Goal: Task Accomplishment & Management: Complete application form

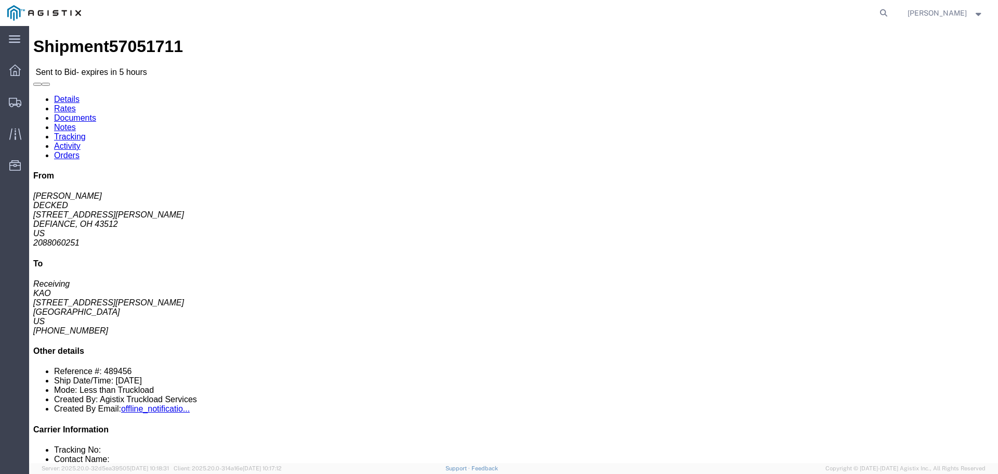
click button "button"
click at [31, 99] on span "Shipments" at bounding box center [32, 102] width 7 height 21
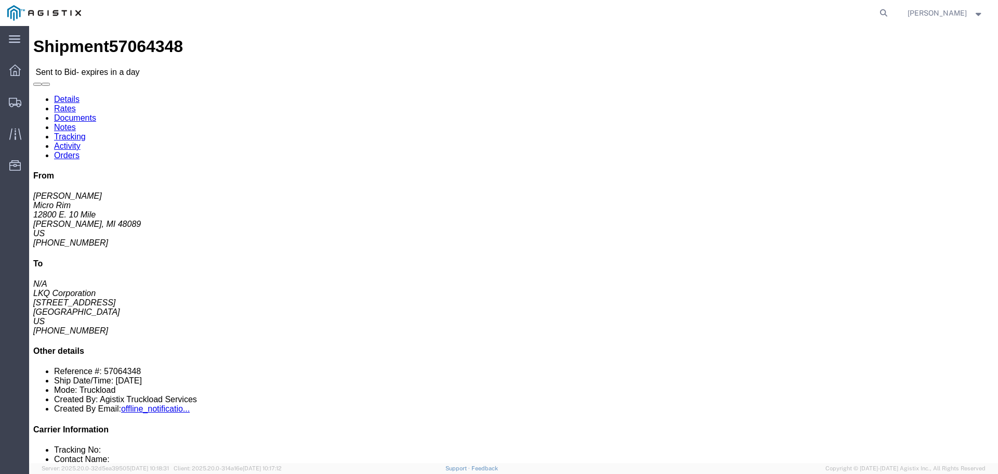
click button "button"
click link "Enter / Modify Bid"
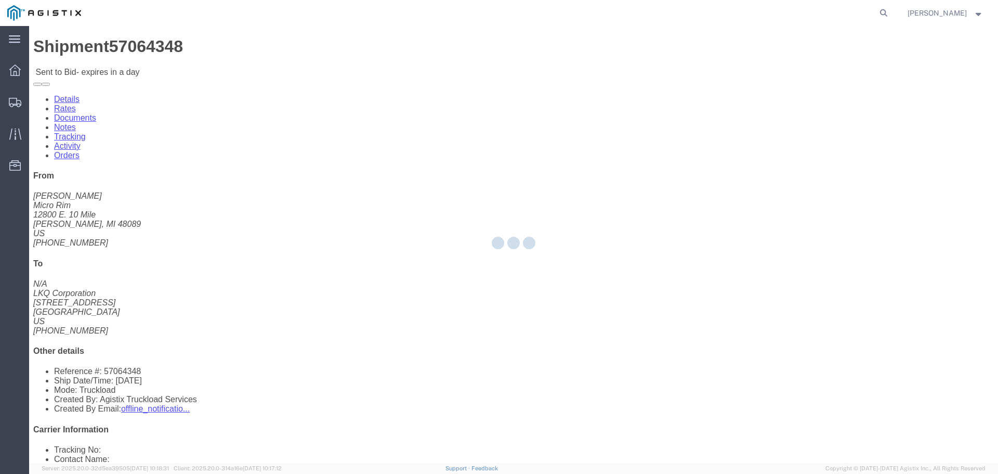
select select "22593"
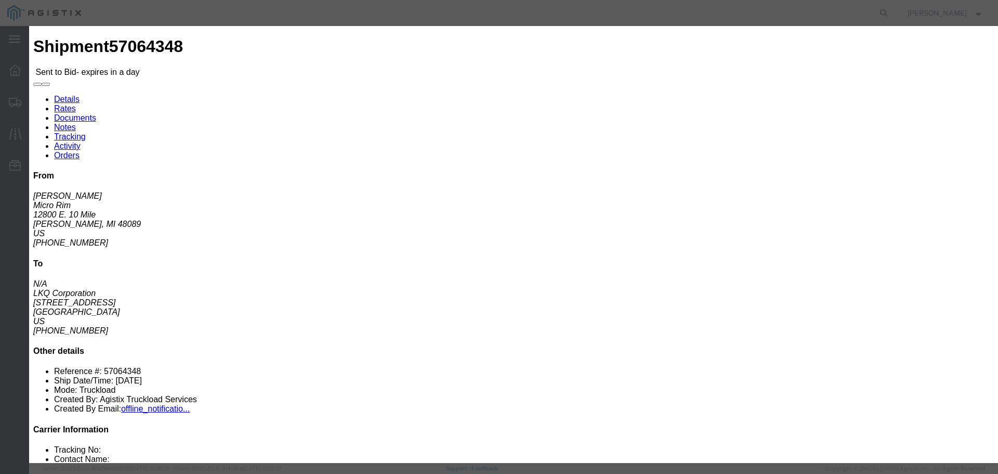
click select "Select Rail TL Standard 3 - 5 Day"
select select "41882"
click select "Select Rail TL Standard 3 - 5 Day"
click input "text"
type input "RLX"
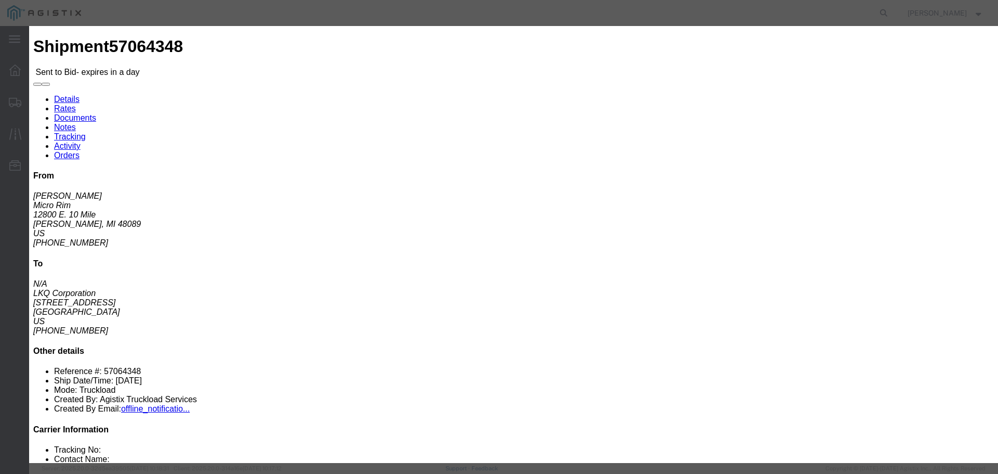
click div "Reference"
click select "Select Air Less than Truckload Multi-Leg Ocean Freight Rail Small Parcel Truckl…"
select select "TL"
click select "Select Air Less than Truckload Multi-Leg Ocean Freight Rail Small Parcel Truckl…"
click input "number"
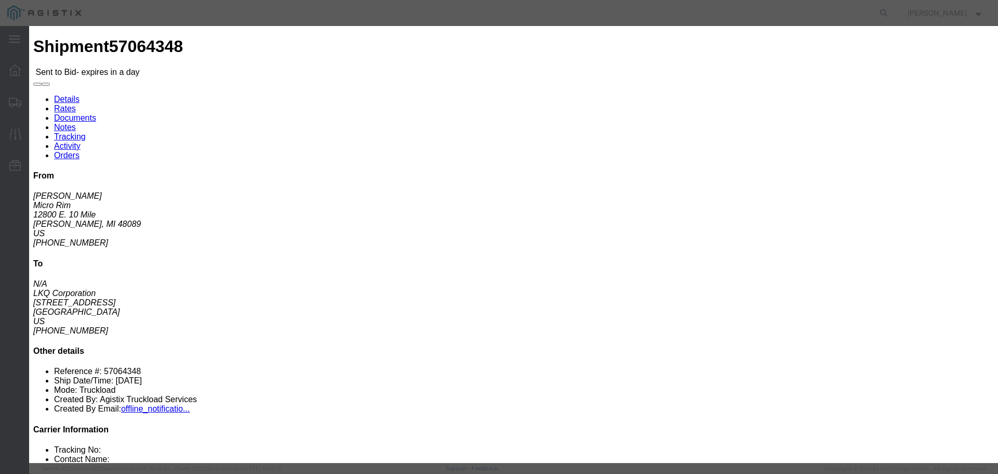
type input "2"
click input "number"
type input "2050"
click button "Submit"
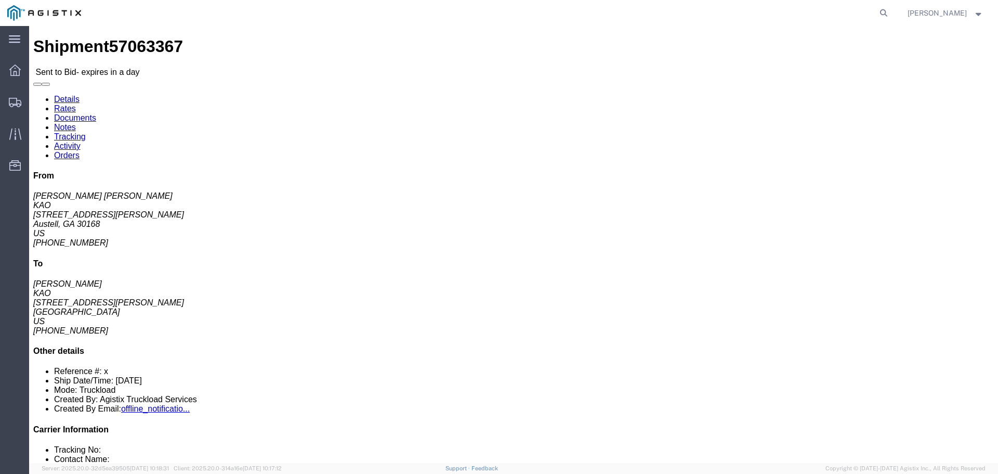
click button "button"
click link "Enter / Modify Bid"
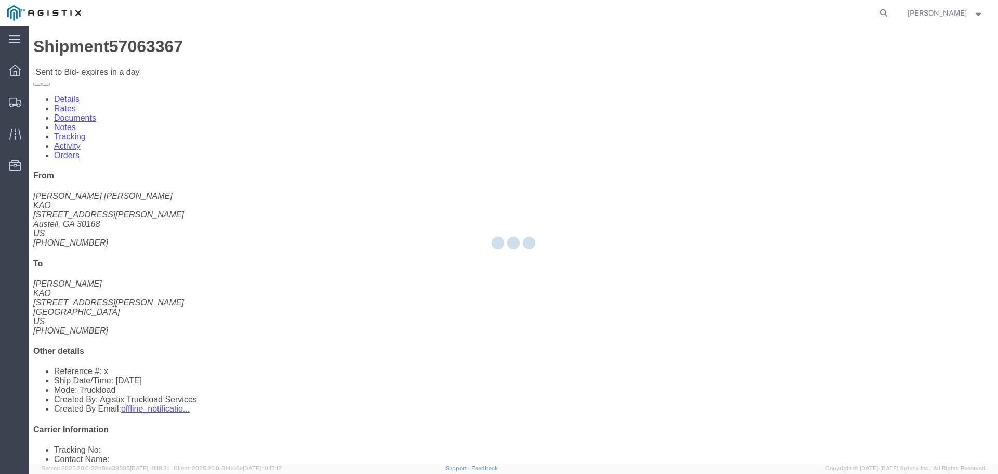
select select "22593"
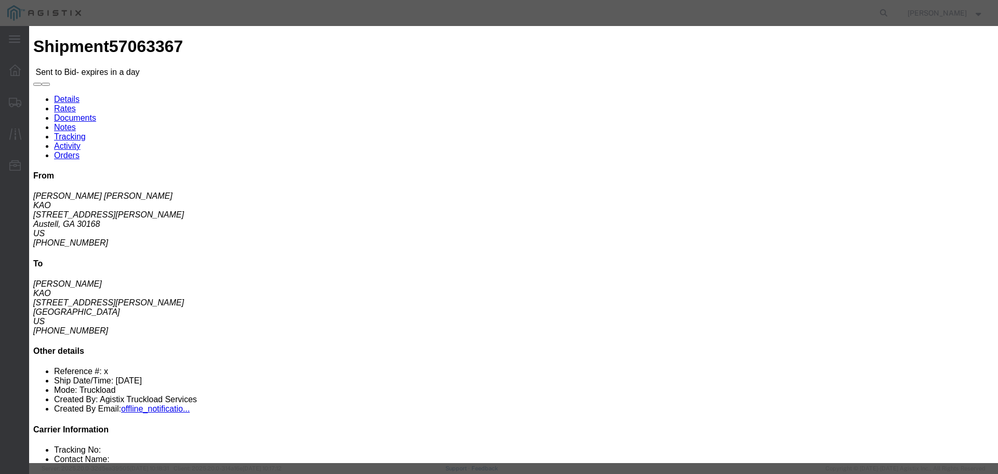
click select "Select Rail TL Standard 3 - 5 Day"
select select "41882"
click select "Select Rail TL Standard 3 - 5 Day"
click input "text"
type input "RLX"
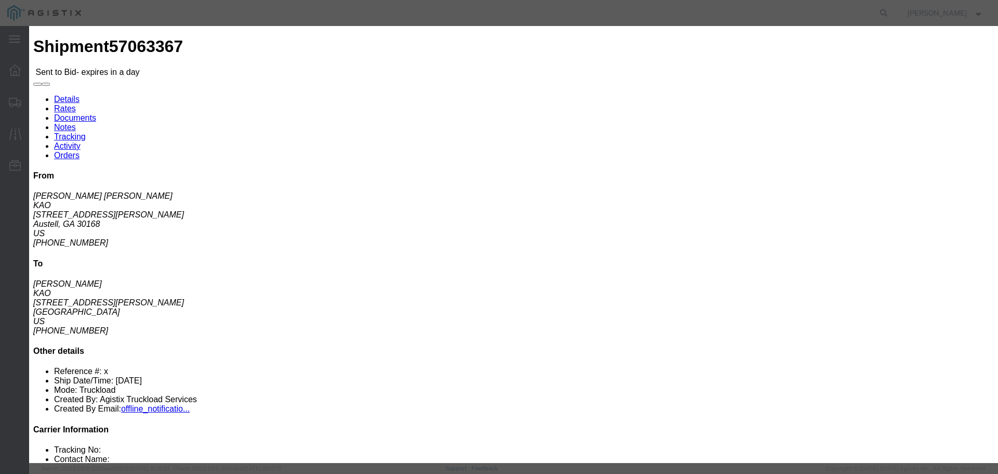
click select "Select Air Less than Truckload Multi-Leg Ocean Freight Rail Small Parcel Truckl…"
select select "TL"
click select "Select Air Less than Truckload Multi-Leg Ocean Freight Rail Small Parcel Truckl…"
click input "number"
type input "1"
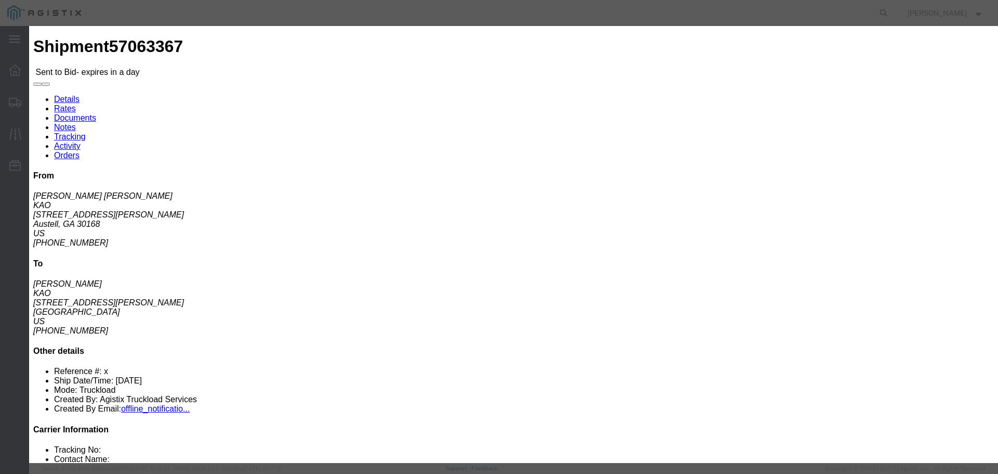
click input "number"
type input "1125"
click button "Submit"
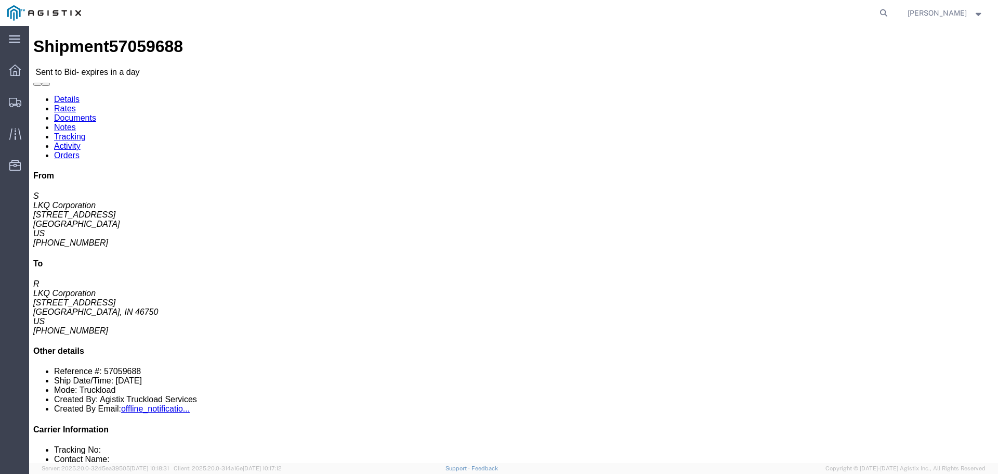
click button "button"
click link "Enter / Modify Bid"
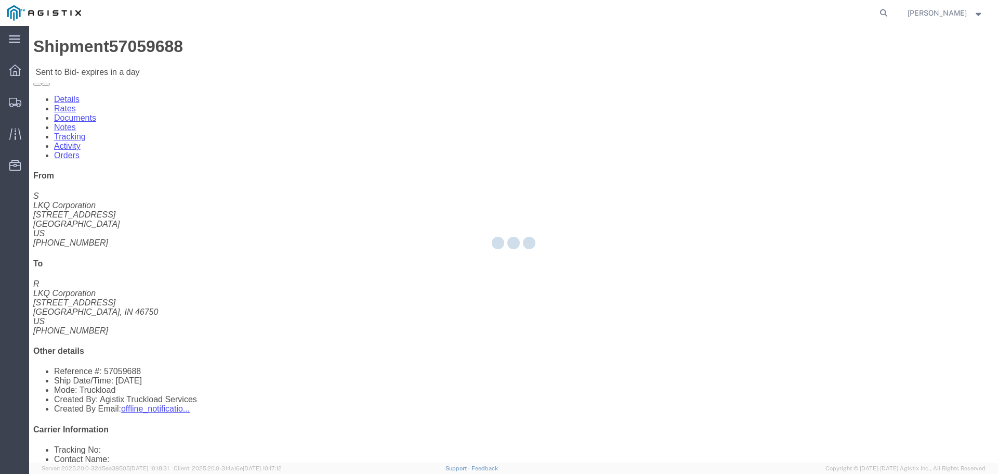
select select "22593"
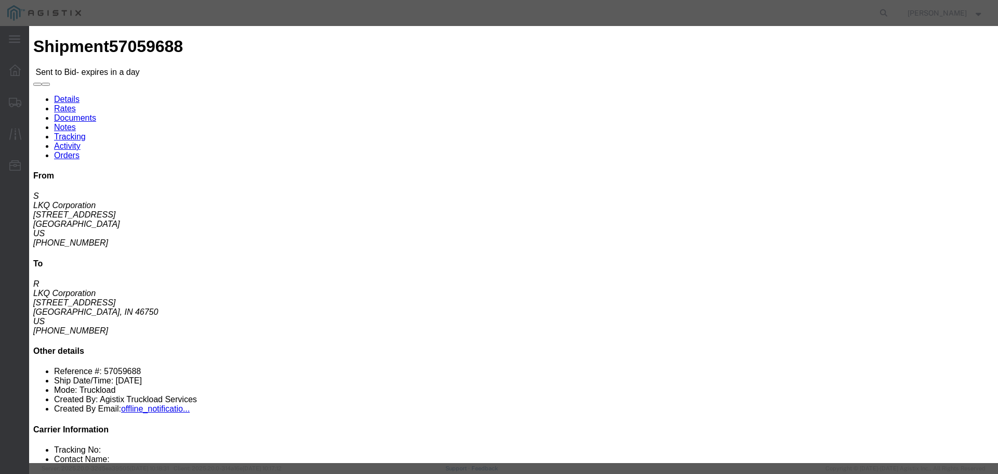
click select "Select Rail TL Standard 3 - 5 Day"
select select "41882"
click select "Select Rail TL Standard 3 - 5 Day"
click input "text"
type input "RLX"
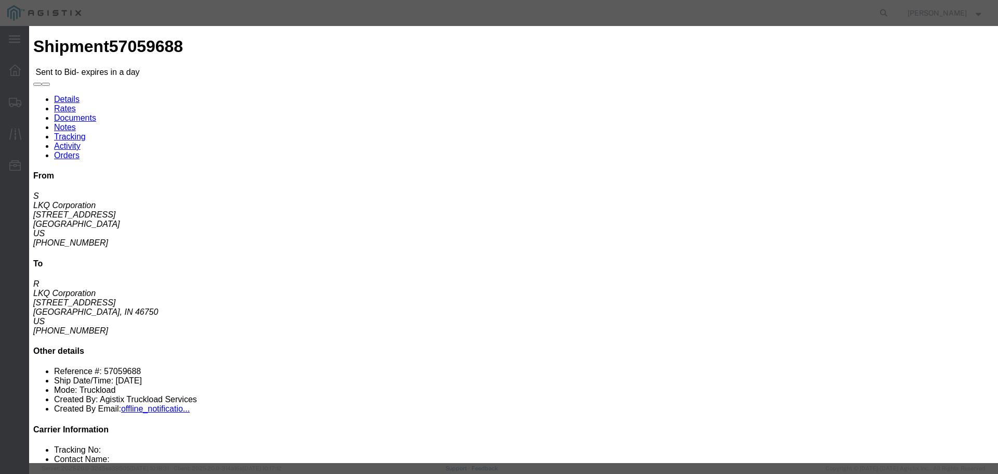
click div "Reference"
click select "Select Air Less than Truckload Multi-Leg Ocean Freight Rail Small Parcel Truckl…"
select select "TL"
click select "Select Air Less than Truckload Multi-Leg Ocean Freight Rail Small Parcel Truckl…"
click input "number"
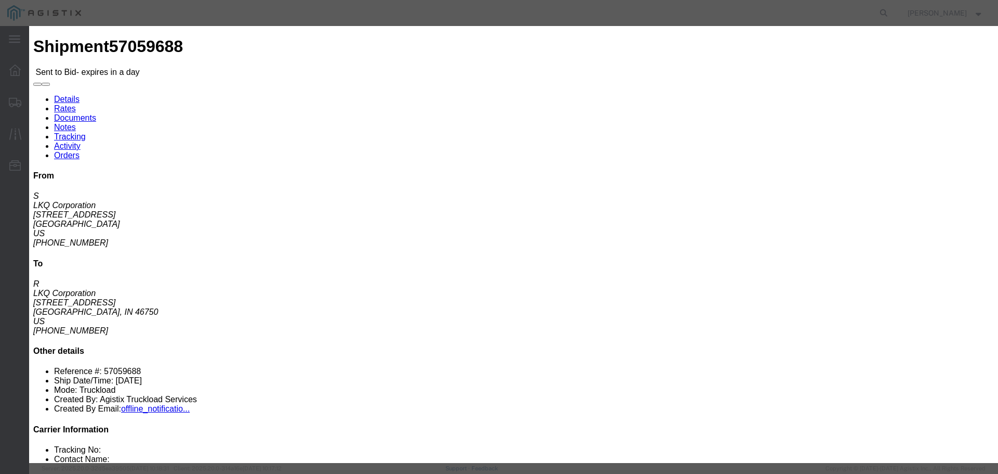
type input "1"
click input "number"
type input "900"
click div "Add charge"
click button "Submit"
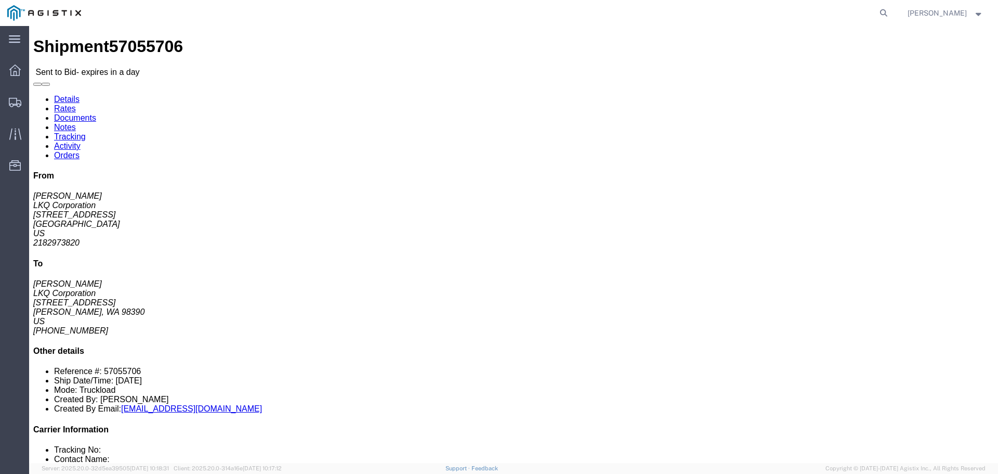
click button "button"
click link "Enter / Modify Bid"
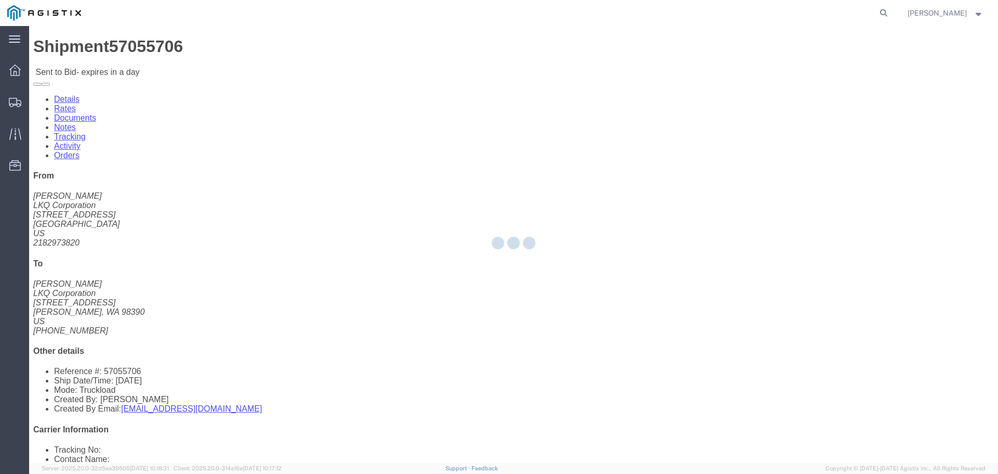
select select "22593"
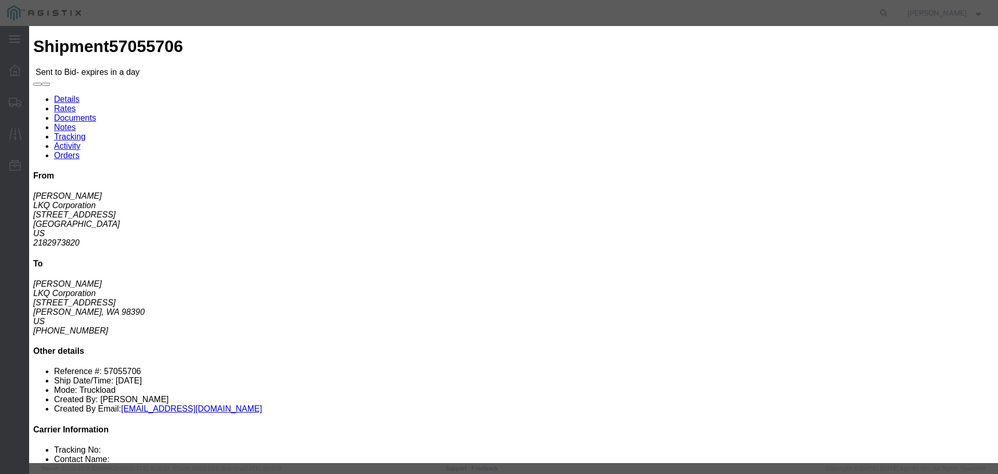
click select "Select Rail TL Standard 3 - 5 Day"
select select "41882"
click select "Select Rail TL Standard 3 - 5 Day"
click div "Bid Information Vendor Select Riverstone Logistics LLC Service Level Select Rai…"
click input "text"
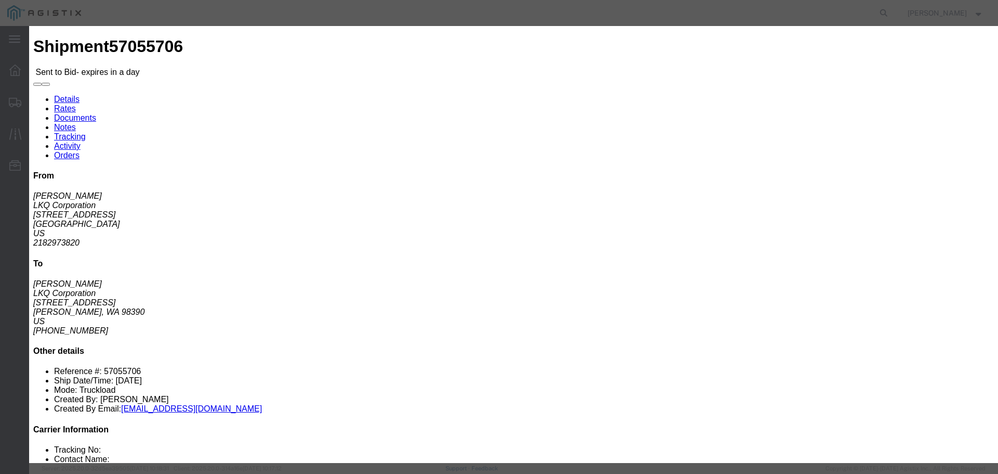
type input "RLX"
click h3 "Legs"
click select "Select Air Less than Truckload Multi-Leg Ocean Freight Rail Small Parcel Truckl…"
select select "TL"
click select "Select Air Less than Truckload Multi-Leg Ocean Freight Rail Small Parcel Truckl…"
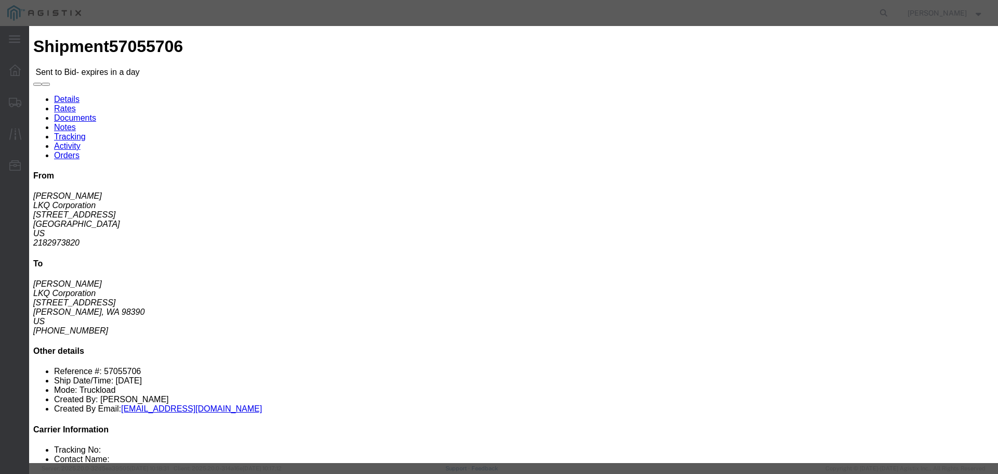
click input "number"
type input "3"
click input "number"
type input "3350"
click div "Add charge"
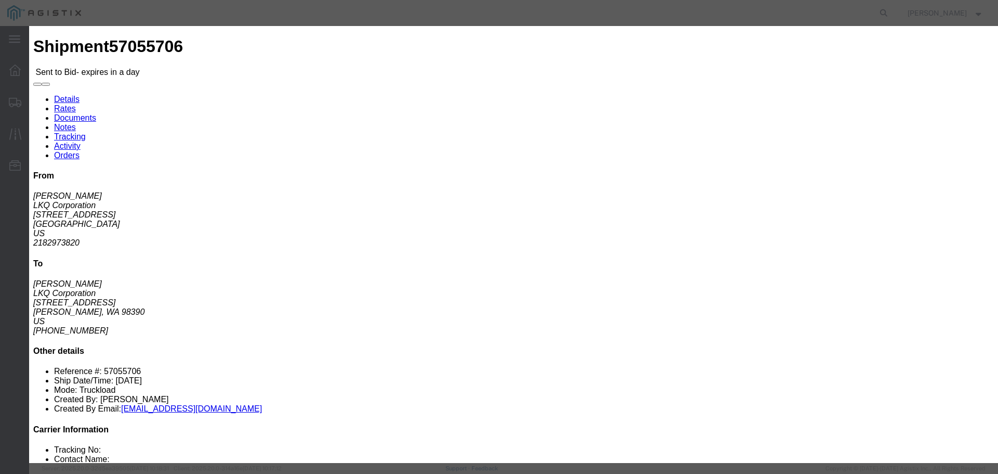
click button "Submit"
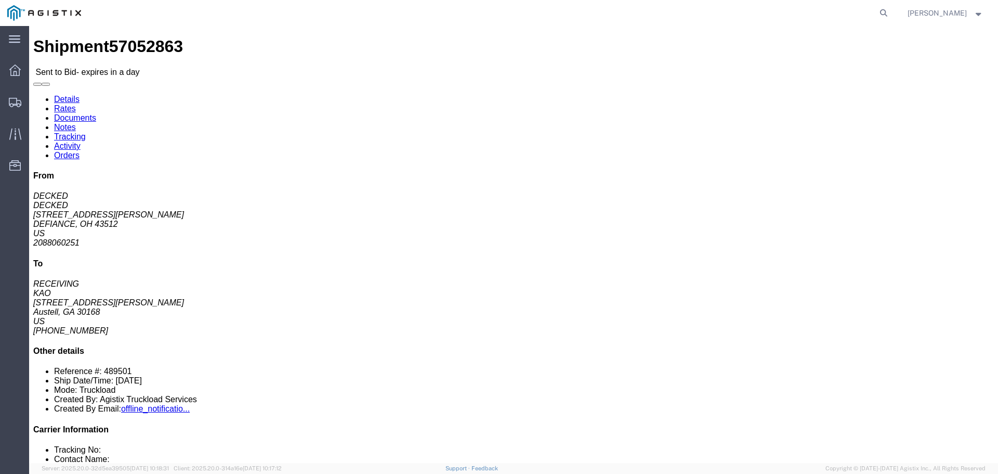
click div "Leg 1 - Truckload Vehicle 1: Standard Dry Van (53 Feet) Number of trucks: 1"
click button "button"
click link "Enter / Modify Bid"
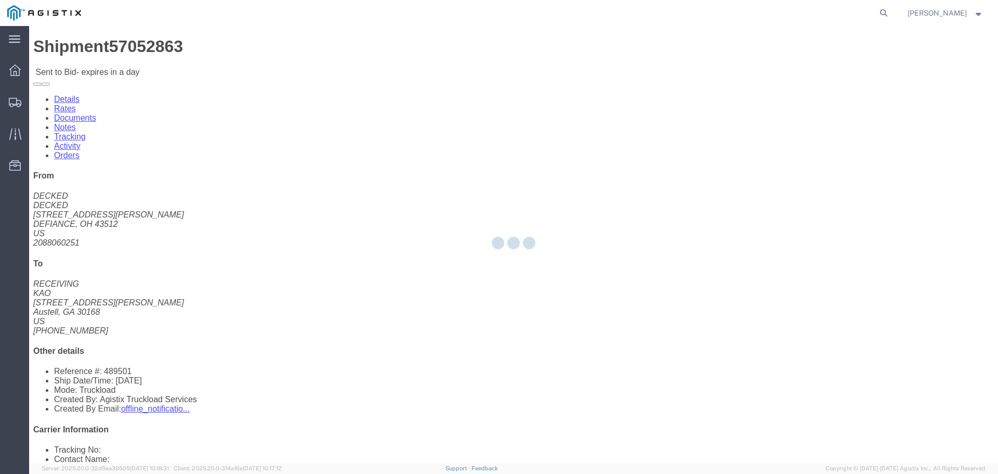
select select "22593"
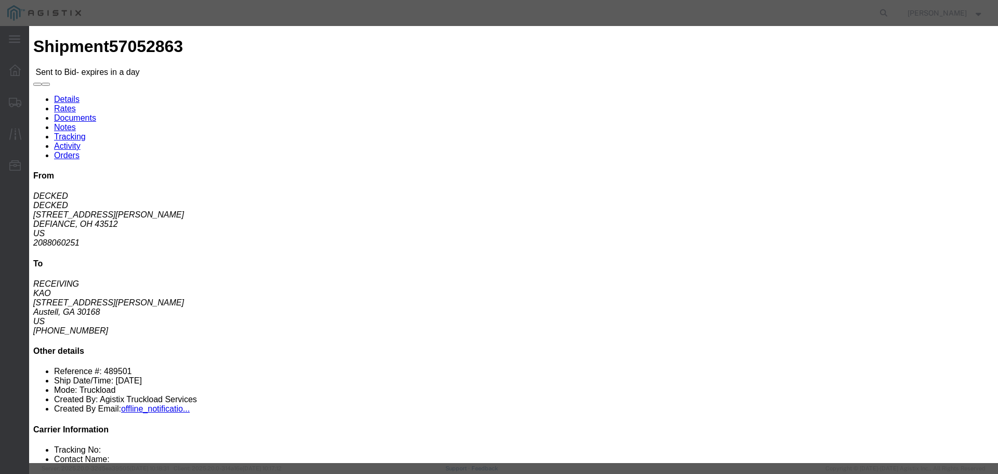
click select "Select Rail TL Standard 3 - 5 Day"
select select "41882"
click select "Select Rail TL Standard 3 - 5 Day"
click input "text"
type input "RLX"
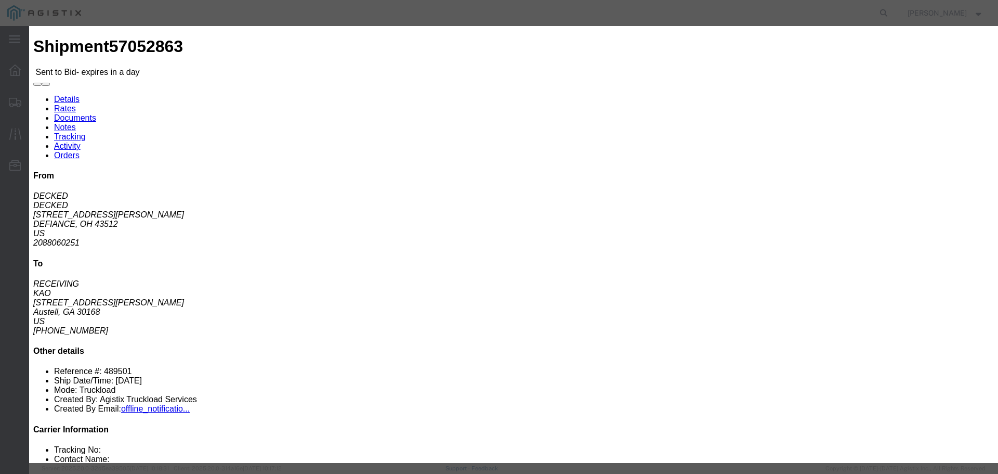
click div "Reference"
click select "Select Air Less than Truckload Multi-Leg Ocean Freight Rail Small Parcel Truckl…"
select select "TL"
click select "Select Air Less than Truckload Multi-Leg Ocean Freight Rail Small Parcel Truckl…"
click input "number"
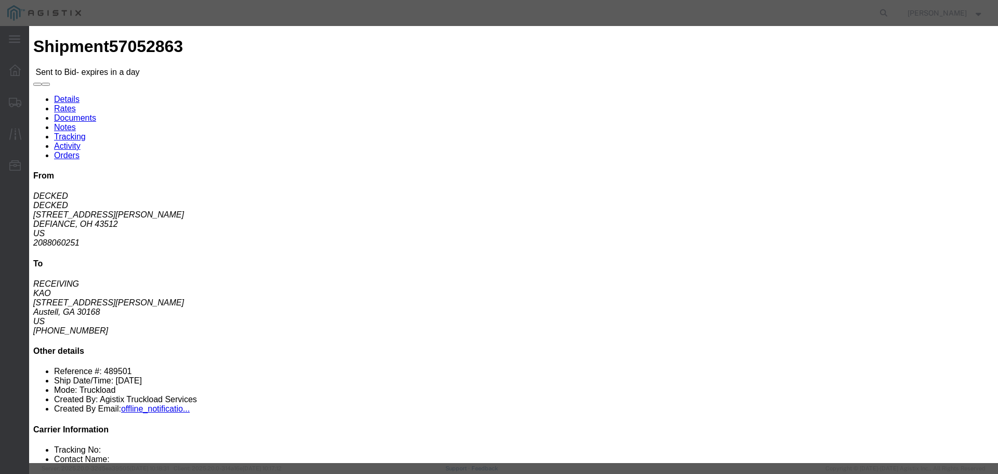
type input "1"
click input "number"
type input "1670"
click button "Submit"
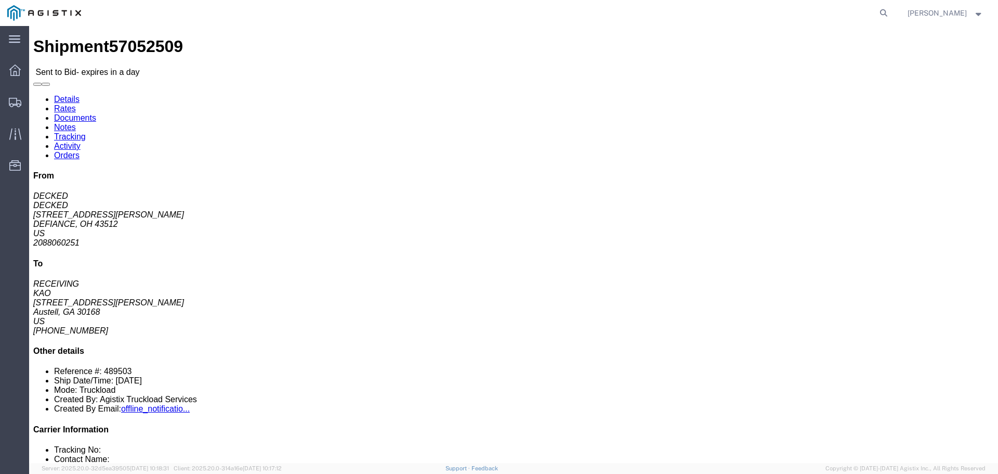
click button "button"
click link "Enter / Modify Bid"
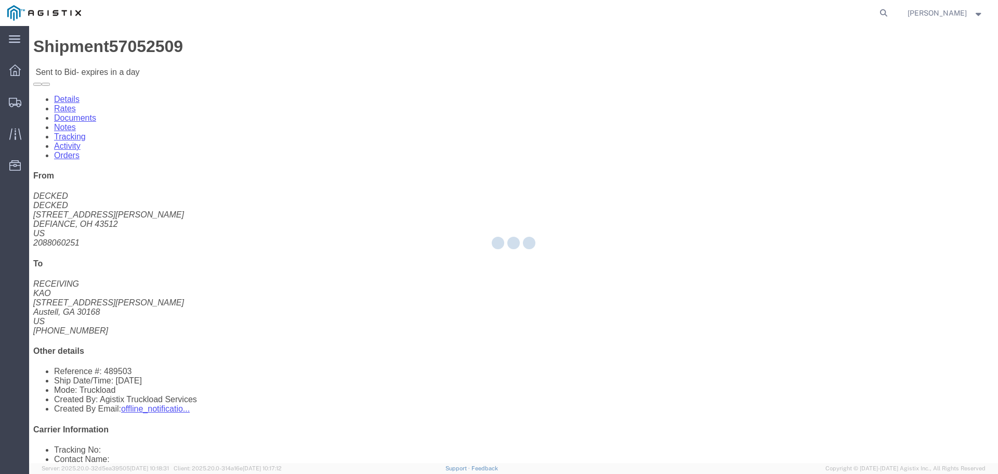
select select "22593"
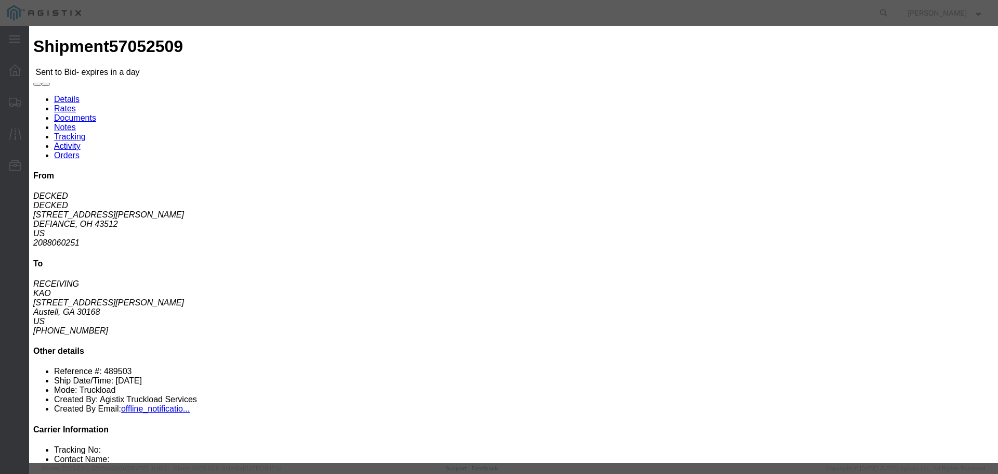
click select "Select Rail TL Standard 3 - 5 Day"
select select "41882"
click select "Select Rail TL Standard 3 - 5 Day"
click input "text"
type input "RLX"
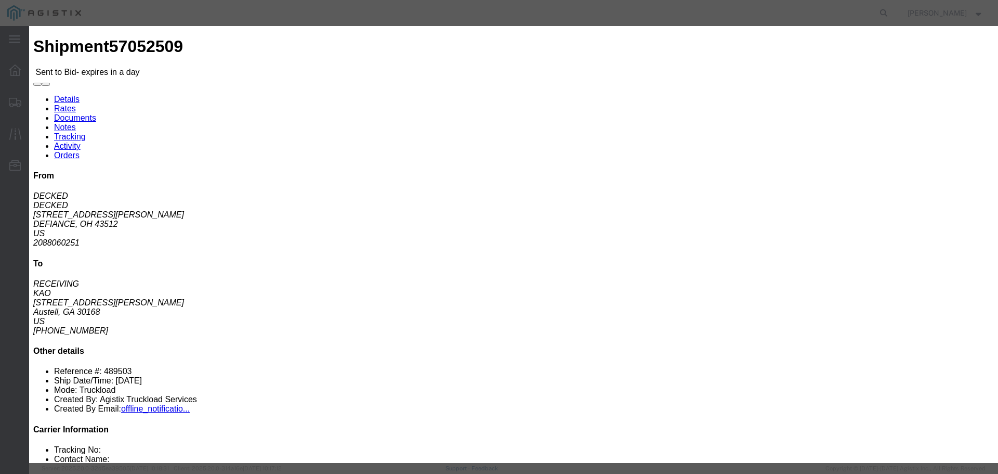
click div "Reference"
drag, startPoint x: 387, startPoint y: 207, endPoint x: 386, endPoint y: 213, distance: 5.7
click select "Select Air Less than Truckload Multi-Leg Ocean Freight Rail Small Parcel Truckl…"
select select "TL"
click select "Select Air Less than Truckload Multi-Leg Ocean Freight Rail Small Parcel Truckl…"
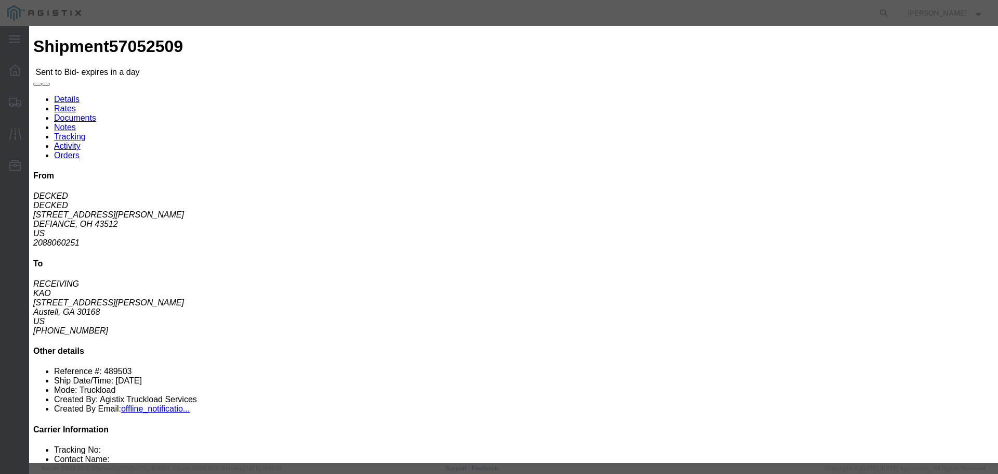
click input "number"
type input "1"
click input "number"
type input "1660"
click button "Submit"
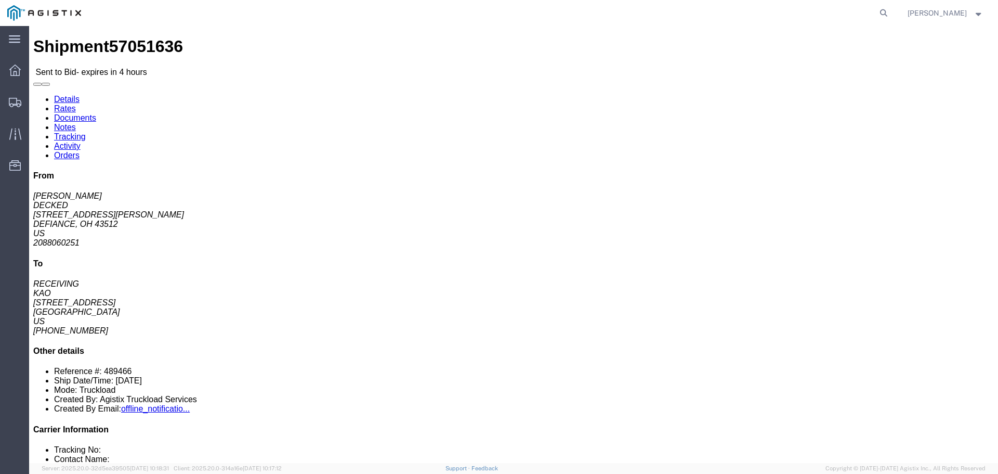
click button "button"
click link "Enter / Modify Bid"
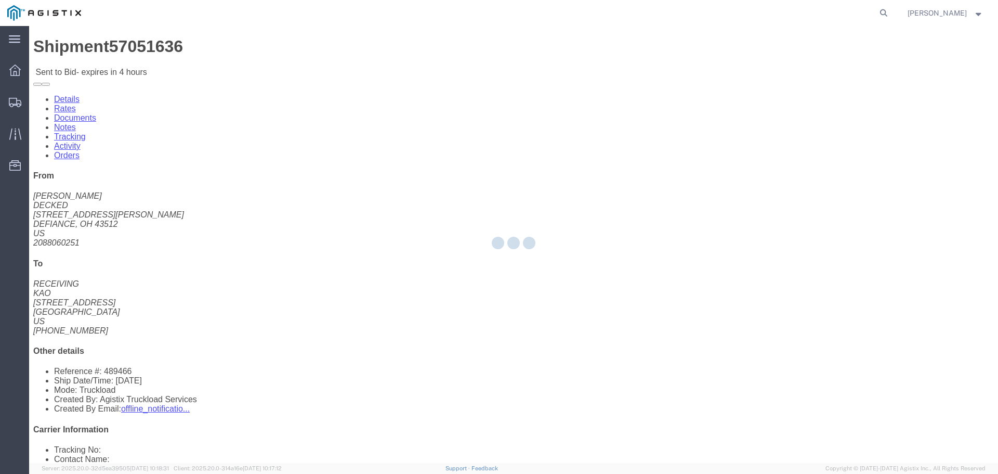
select select "22593"
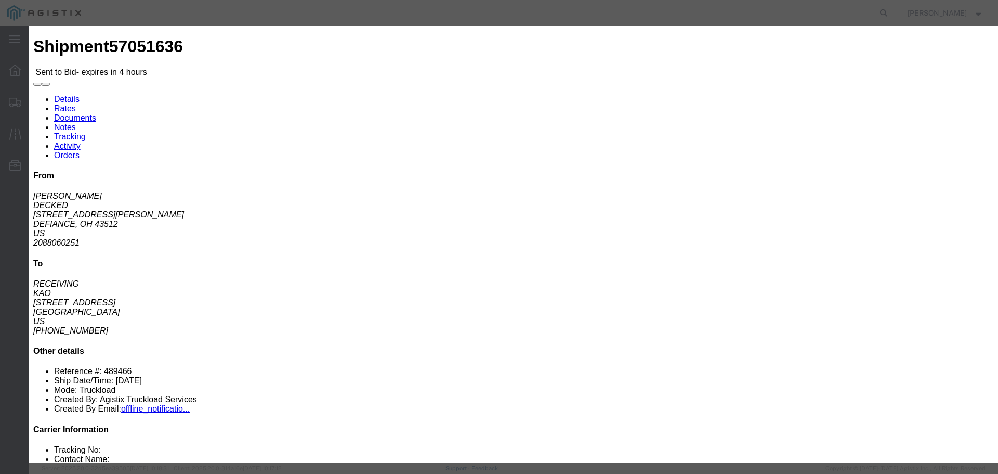
click select "Select Rail TL Standard 3 - 5 Day"
select select "41882"
click select "Select Rail TL Standard 3 - 5 Day"
click input "text"
type input "RLX"
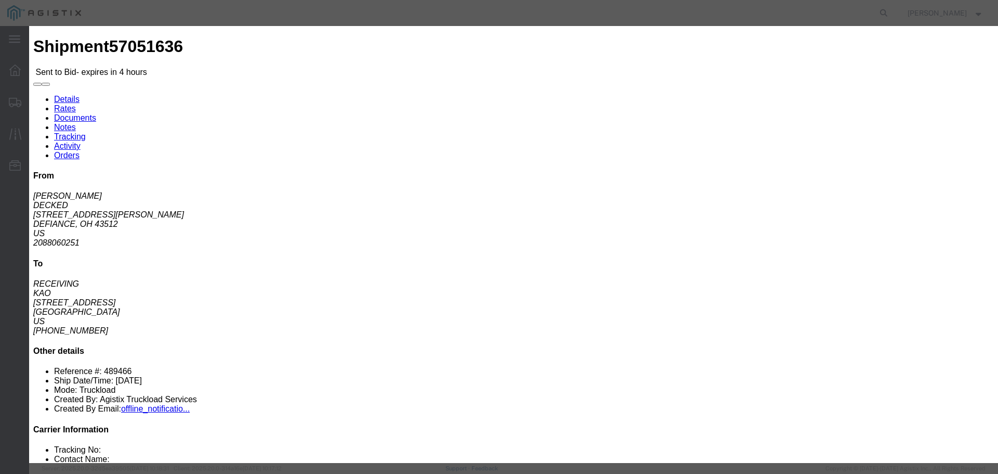
click select "Select Air Less than Truckload Multi-Leg Ocean Freight Rail Small Parcel Truckl…"
select select "TL"
click select "Select Air Less than Truckload Multi-Leg Ocean Freight Rail Small Parcel Truckl…"
click input "number"
type input "2"
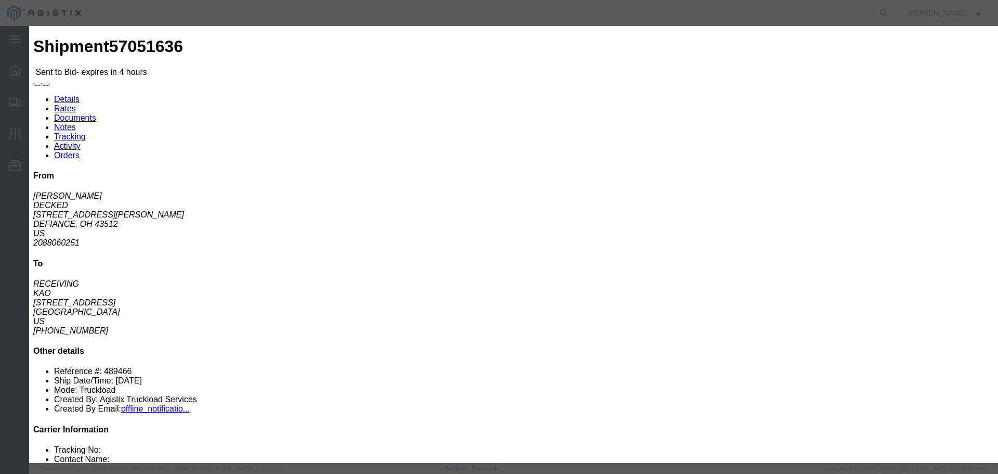
click input "number"
type input "2100"
click button "Submit"
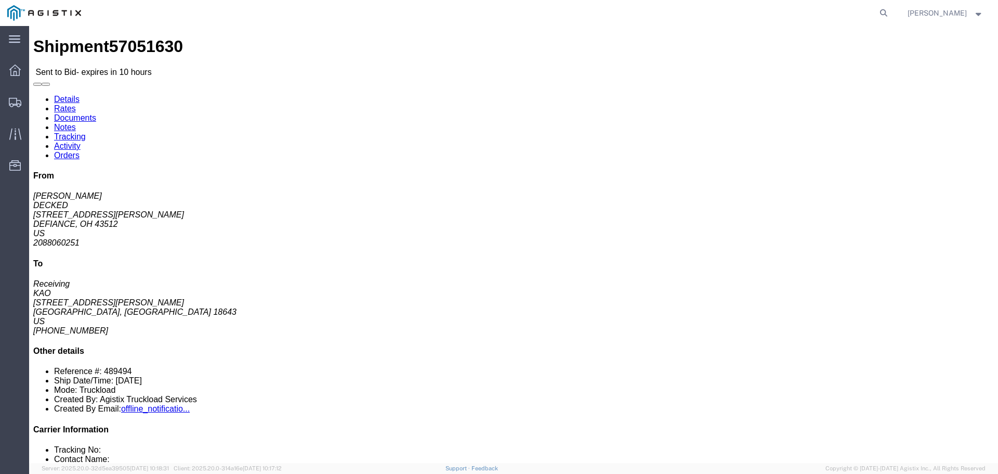
click icon "button"
click div "From Ashley DECKED [STREET_ADDRESS][PERSON_NAME] US 2088060251 To Receiving KAO…"
click link "Enter / Modify Bid"
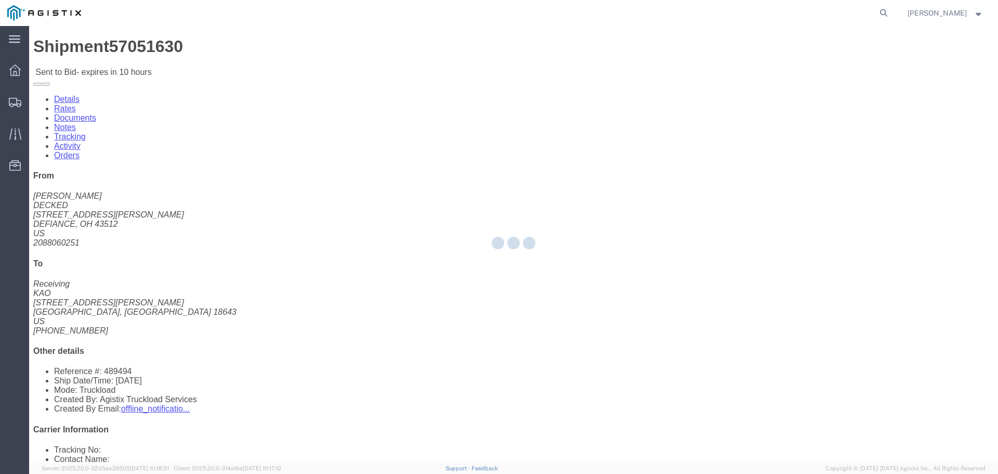
select select "22593"
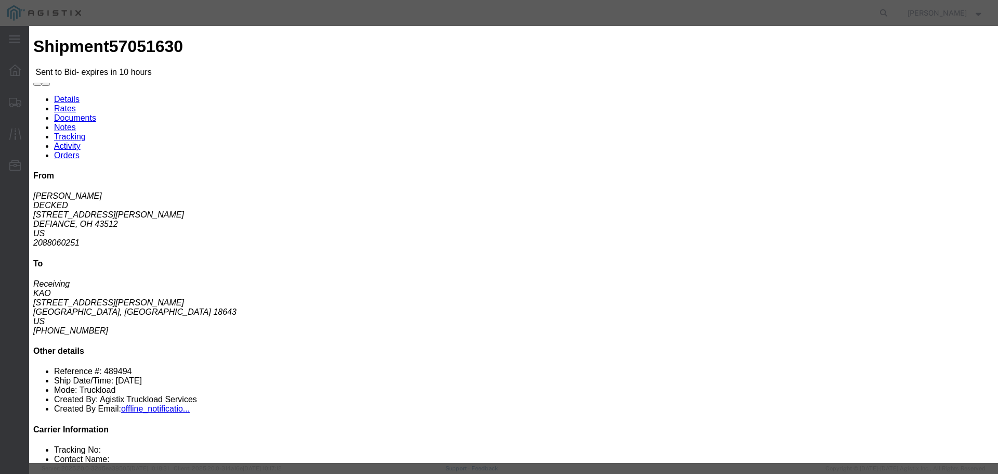
click select "Select Rail TL Standard 3 - 5 Day"
select select "41882"
click select "Select Rail TL Standard 3 - 5 Day"
click input "text"
type input "RLX"
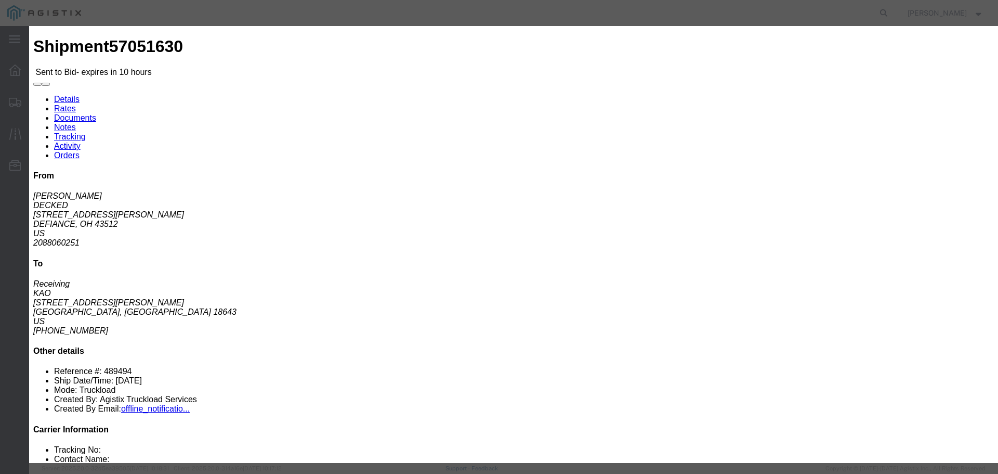
click select "Select Air Less than Truckload Multi-Leg Ocean Freight Rail Small Parcel Truckl…"
select select "TL"
click select "Select Air Less than Truckload Multi-Leg Ocean Freight Rail Small Parcel Truckl…"
click input "number"
type input "1"
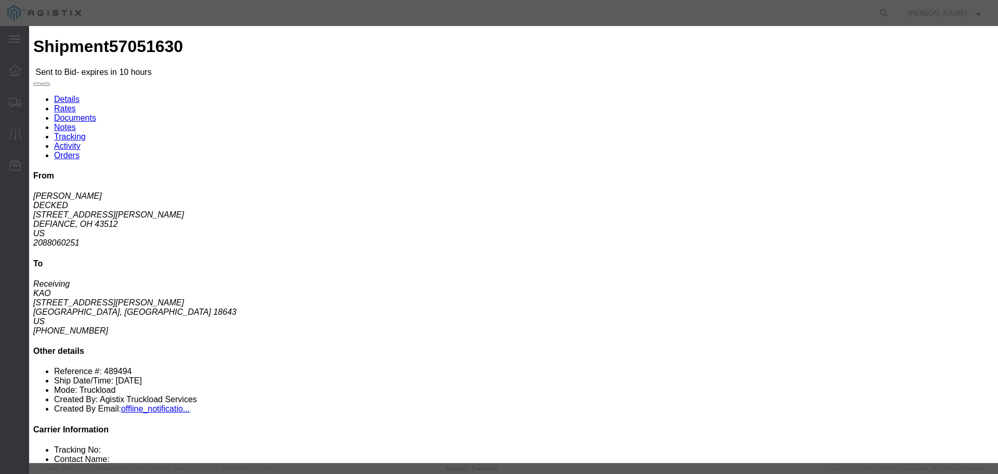
click input "number"
type input "1560"
click button "Submit"
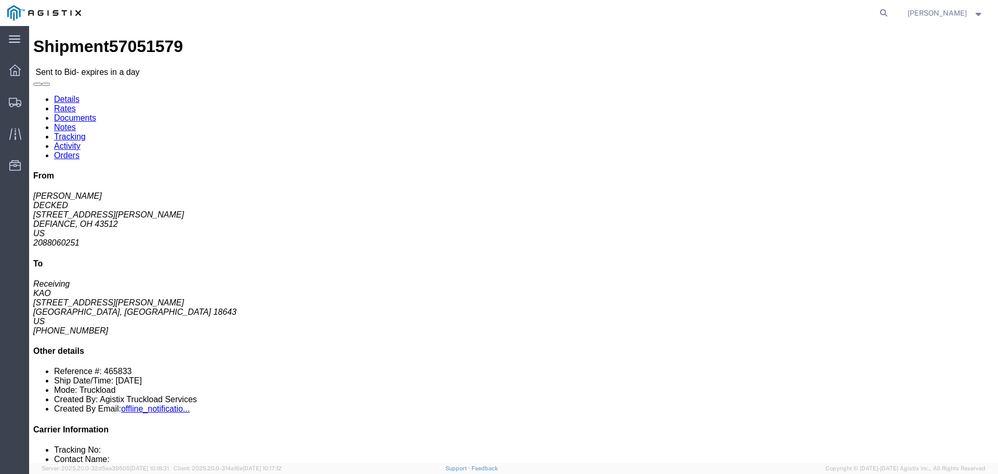
click button "button"
click link "Enter / Modify Bid"
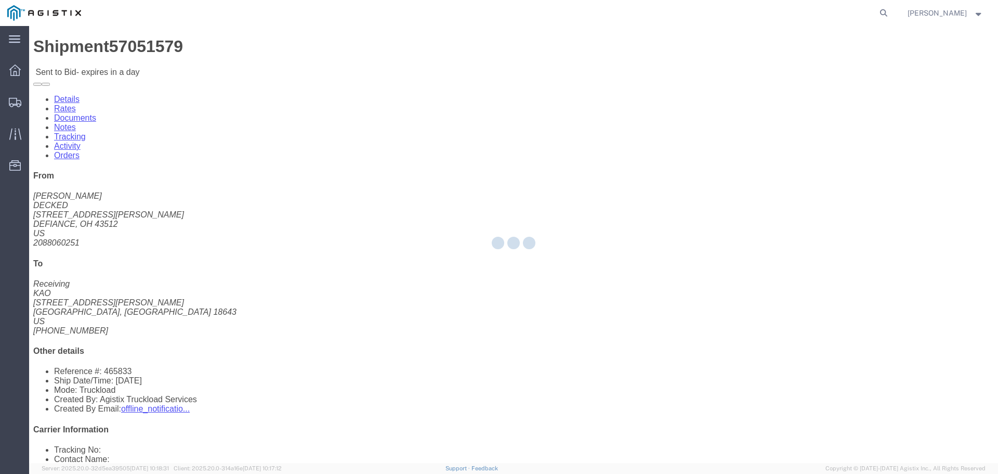
select select "22593"
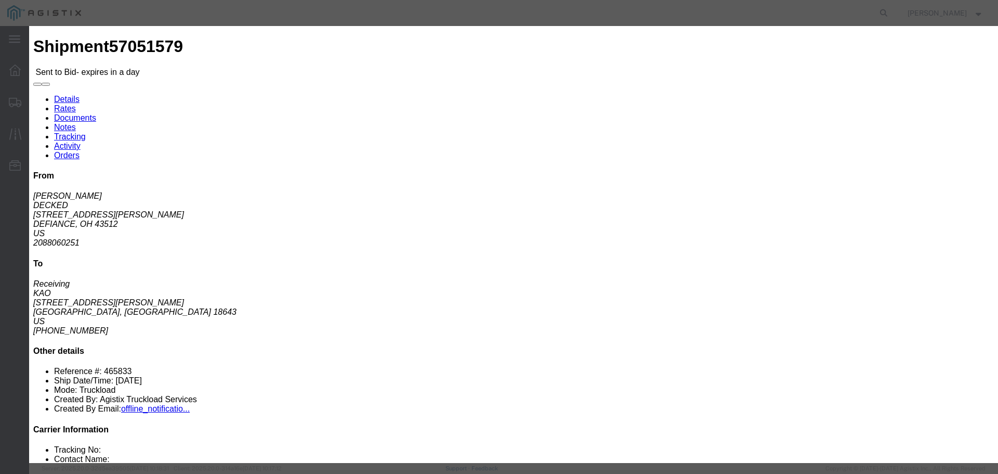
click input "text"
type input "RLX"
click div "Service Level Select Rail TL Standard 3 - 5 Day"
click select "Select Rail TL Standard 3 - 5 Day"
select select "41882"
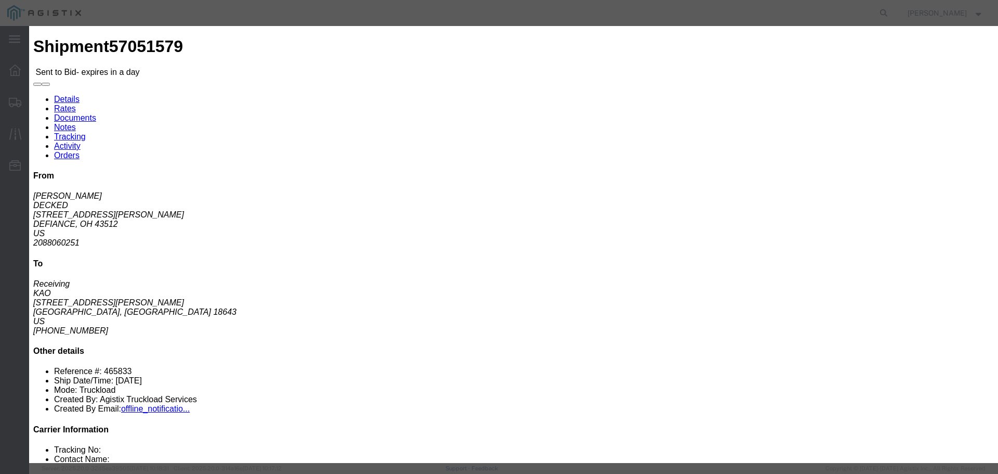
click select "Select Rail TL Standard 3 - 5 Day"
drag, startPoint x: 410, startPoint y: 206, endPoint x: 409, endPoint y: 212, distance: 5.3
click select "Select Air Less than Truckload Multi-Leg Ocean Freight Rail Small Parcel Truckl…"
select select "TL"
click select "Select Air Less than Truckload Multi-Leg Ocean Freight Rail Small Parcel Truckl…"
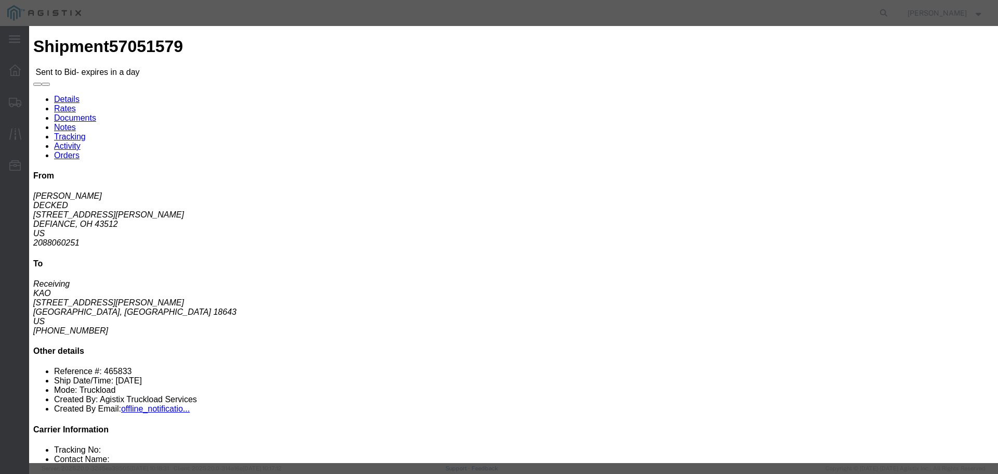
click input "number"
type input "1"
click input "number"
type input "1560"
click button "Submit"
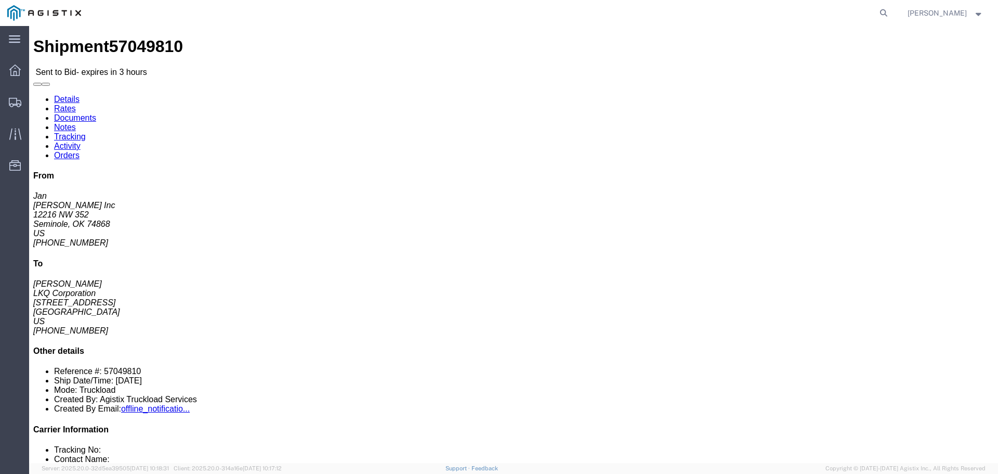
drag, startPoint x: 99, startPoint y: 243, endPoint x: 95, endPoint y: 239, distance: 5.9
click button "button"
click link "Enter / Modify Bid"
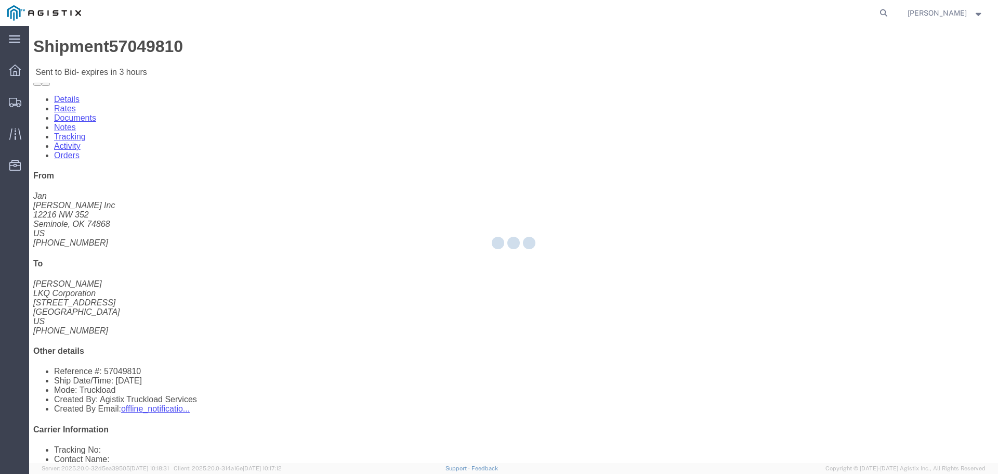
select select "22593"
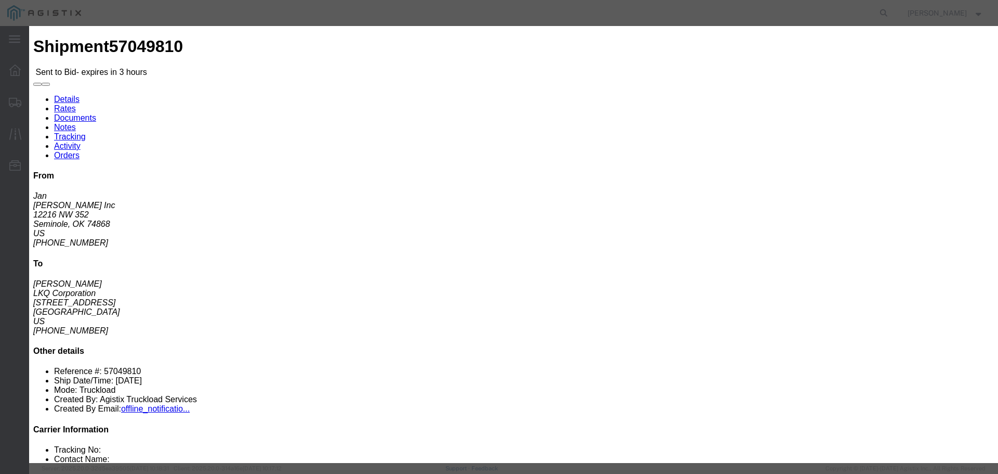
click input "text"
type input "RLX"
click select "Select Rail TL Standard 3 - 5 Day"
select select "41882"
click select "Select Rail TL Standard 3 - 5 Day"
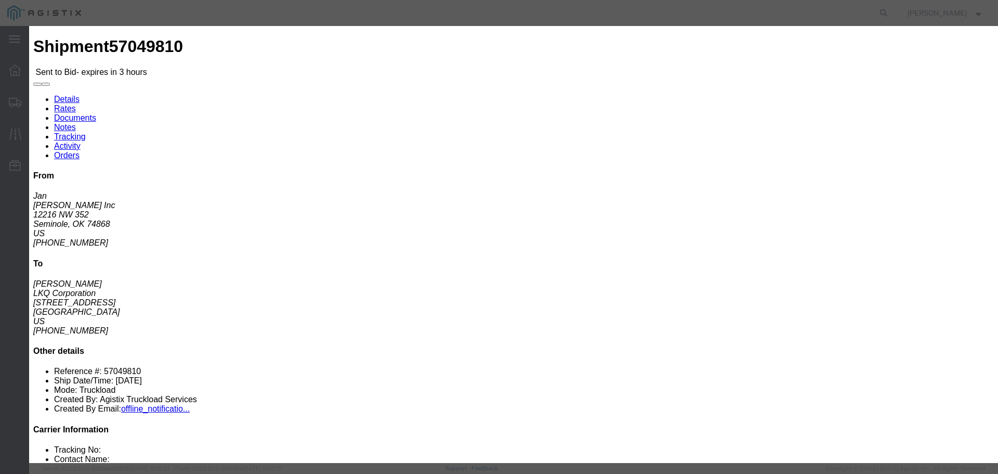
click select "Select Air Less than Truckload Multi-Leg Ocean Freight Rail Small Parcel Truckl…"
select select "TL"
click select "Select Air Less than Truckload Multi-Leg Ocean Freight Rail Small Parcel Truckl…"
click input "number"
type input "1"
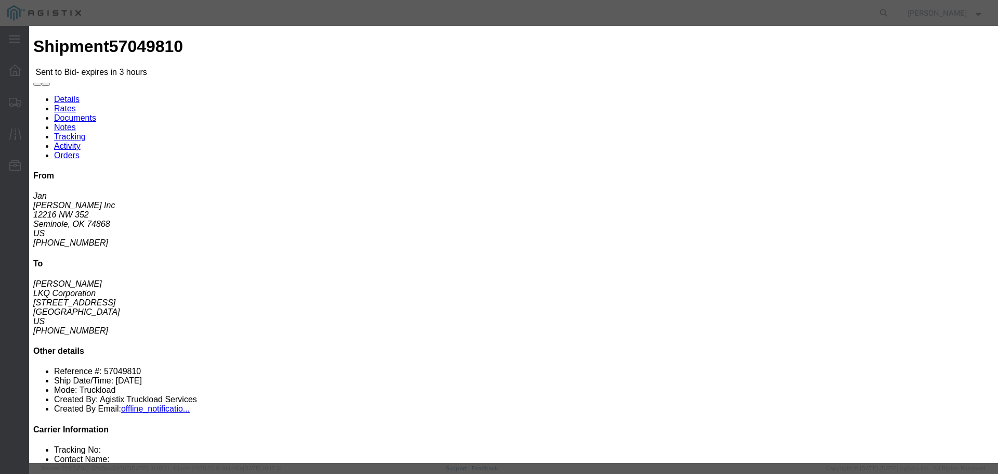
click input "number"
type input "1000"
click button "Submit"
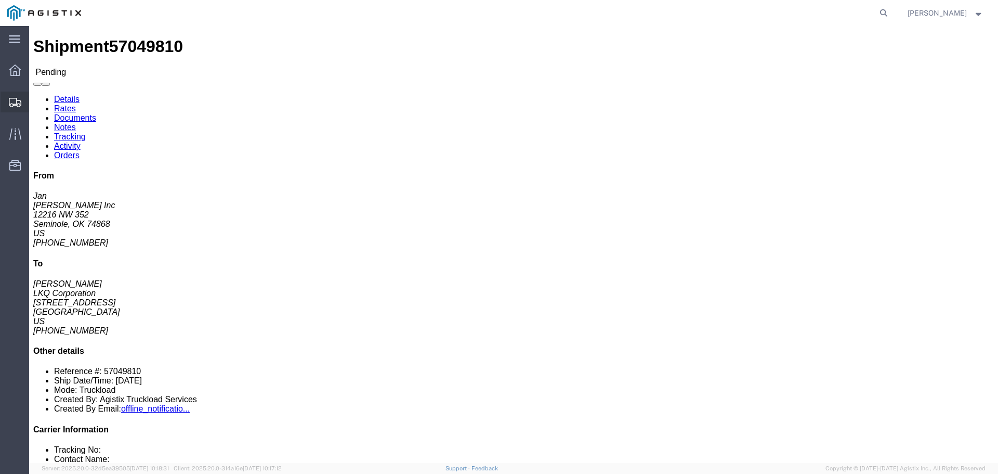
click at [36, 103] on span "Shipments" at bounding box center [32, 102] width 7 height 21
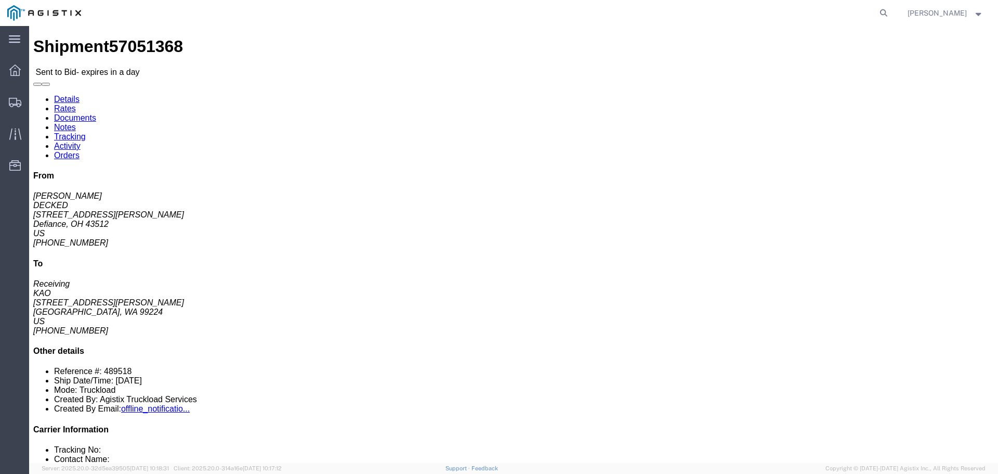
click link "Enter / Modify Bid"
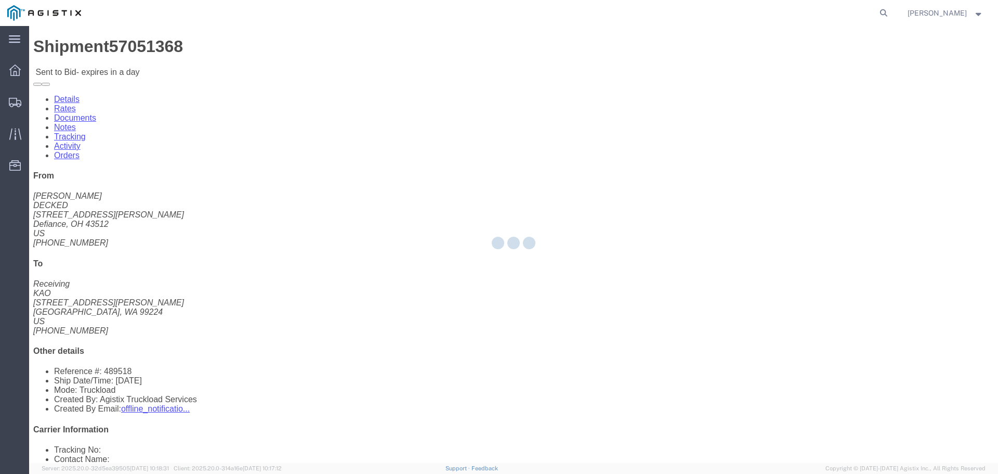
select select "22593"
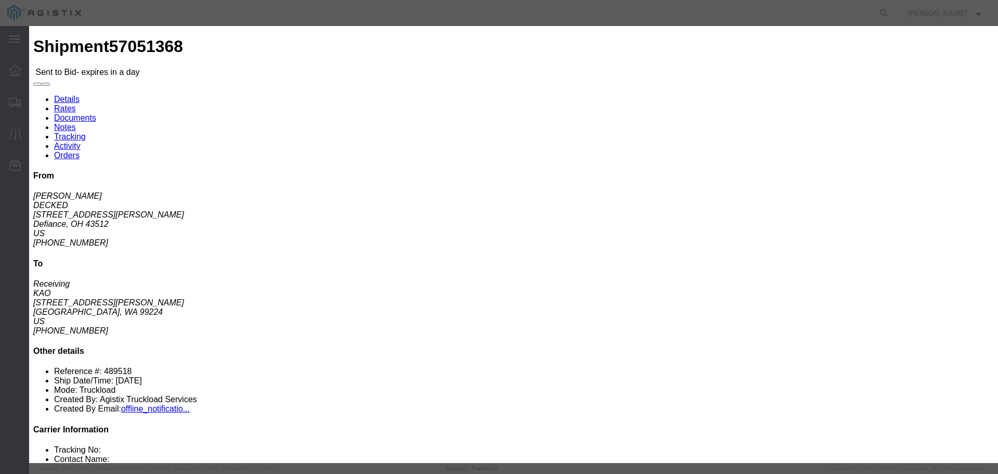
click input "text"
type input "RLX"
click select "Select Rail TL Standard 3 - 5 Day"
select select "41882"
click select "Select Rail TL Standard 3 - 5 Day"
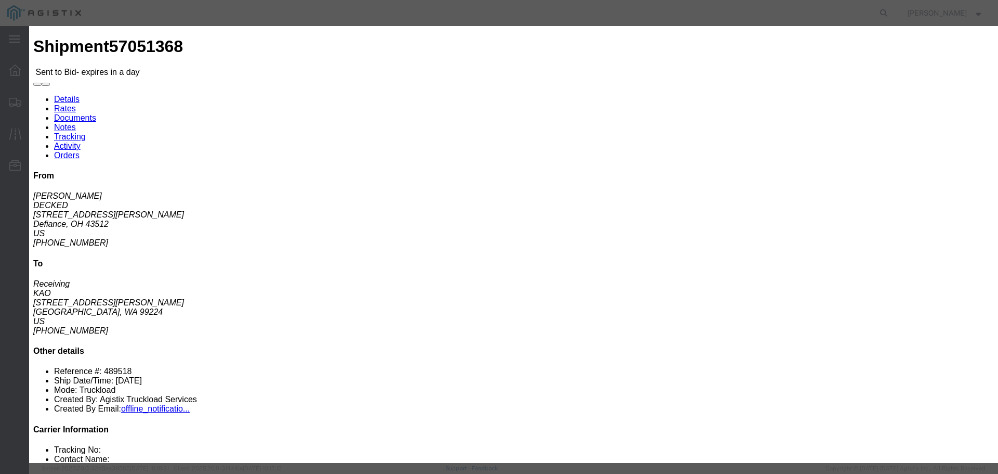
click select "Select Air Less than Truckload Multi-Leg Ocean Freight Rail Small Parcel Truckl…"
select select "TL"
click select "Select Air Less than Truckload Multi-Leg Ocean Freight Rail Small Parcel Truckl…"
click input "number"
type input "3"
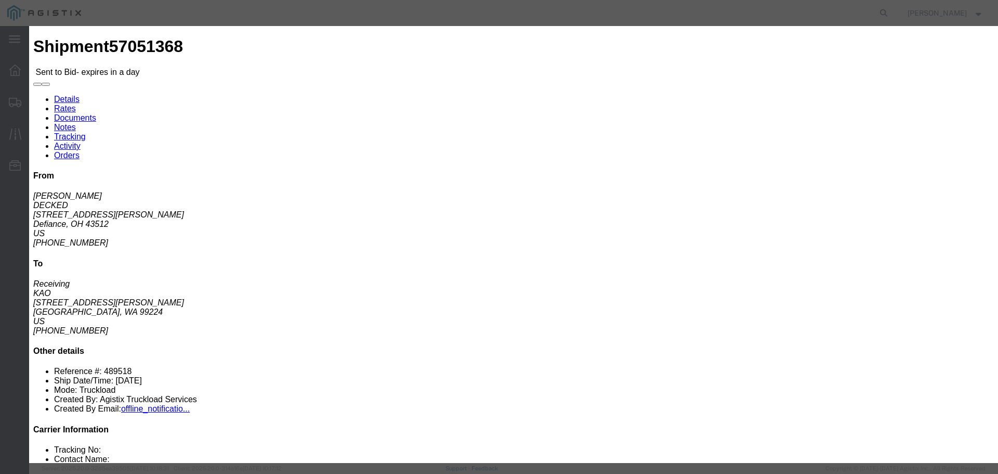
drag, startPoint x: 677, startPoint y: 214, endPoint x: 664, endPoint y: 215, distance: 13.1
click input "number"
drag, startPoint x: 571, startPoint y: 268, endPoint x: 575, endPoint y: 276, distance: 8.4
click div "Add charge"
click input "4125"
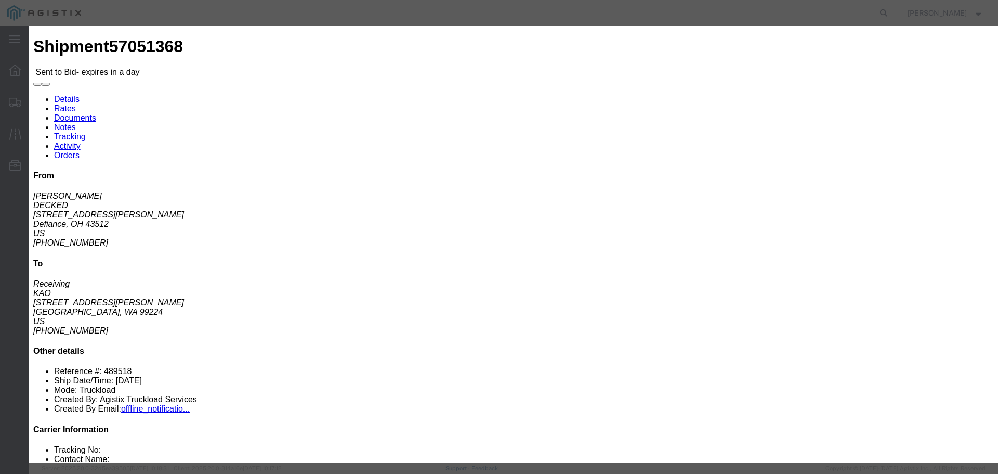
type input "4200"
click div "Mode Select Air Less than Truckload Multi-Leg Ocean Freight Rail Small Parcel T…"
click button "Submit"
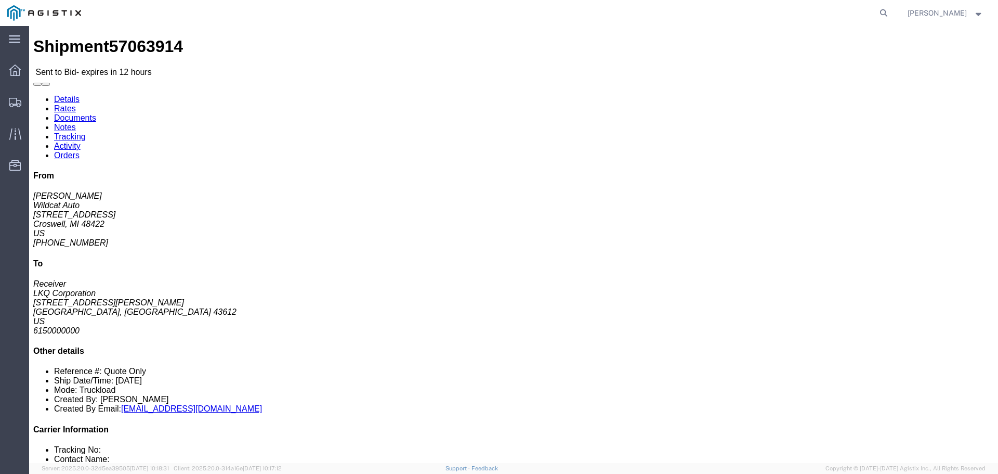
click button "button"
drag, startPoint x: 901, startPoint y: 405, endPoint x: 895, endPoint y: 405, distance: 5.7
click link "Enter / Modify Bid"
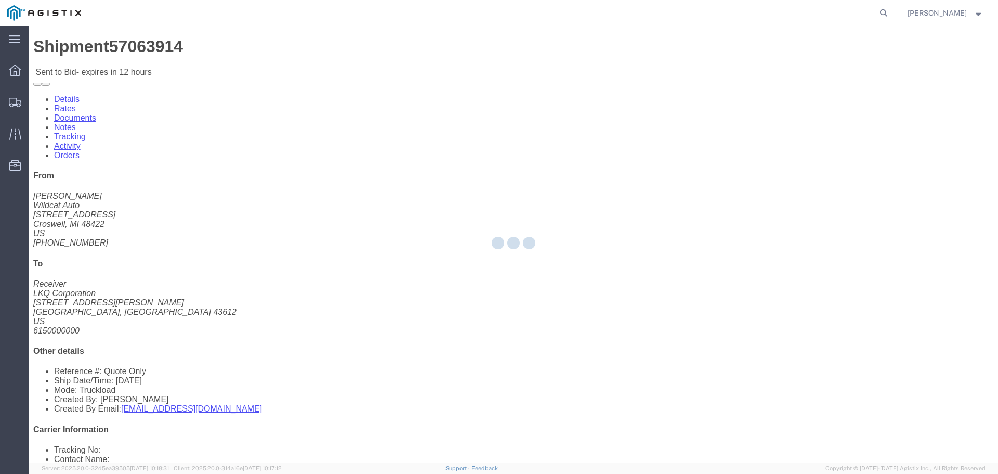
select select "22593"
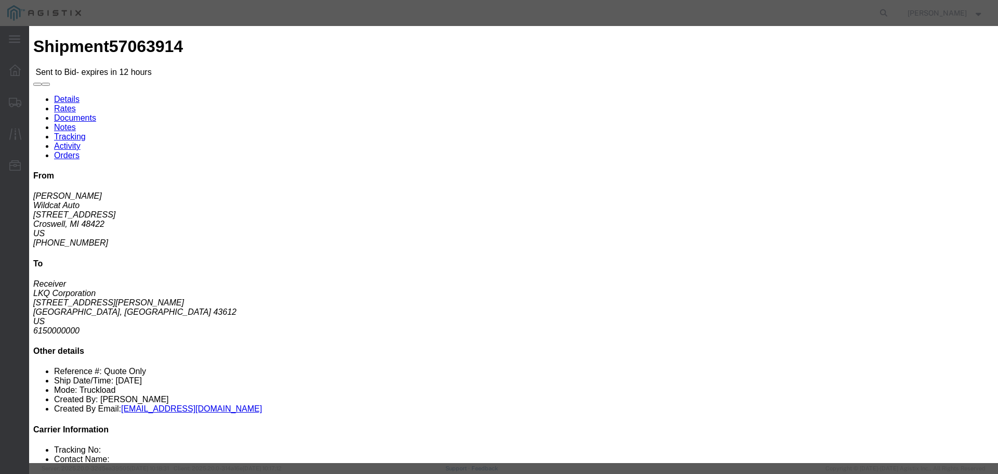
drag, startPoint x: 520, startPoint y: 90, endPoint x: 517, endPoint y: 96, distance: 5.8
click select "Select Rail TL Standard 3 - 5 Day"
select select "41882"
click select "Select Rail TL Standard 3 - 5 Day"
click input "text"
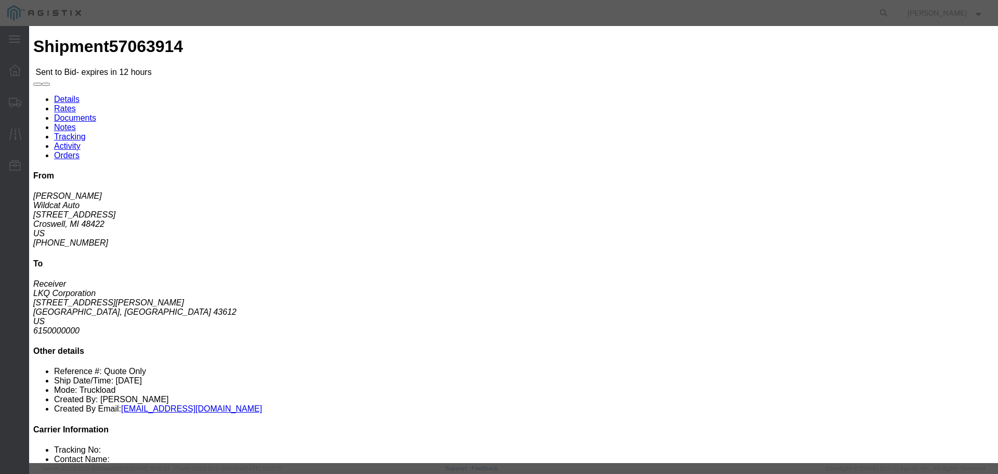
type input "RLX"
click div "Bid Information Vendor Select Riverstone Logistics LLC Service Level Select Rai…"
click input "Accept Terms"
checkbox input "true"
click input "number"
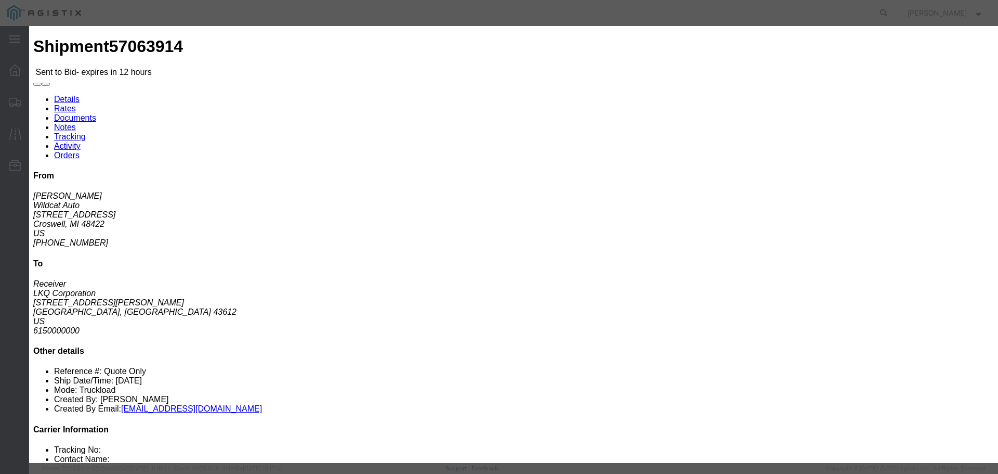
click select "Select Air Less than Truckload Multi-Leg Ocean Freight Rail Small Parcel Truckl…"
select select "TL"
click select "Select Air Less than Truckload Multi-Leg Ocean Freight Rail Small Parcel Truckl…"
click input "number"
type input "1"
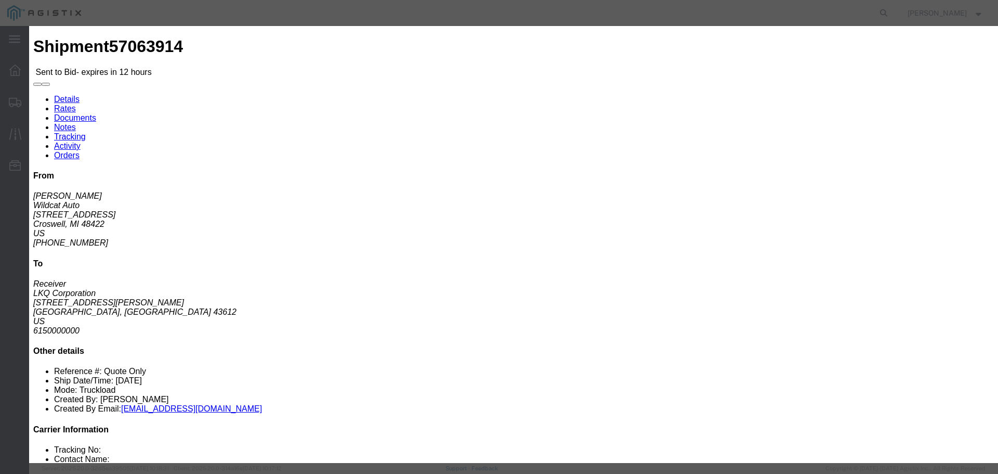
click input "number"
type input "725"
click label "Sub total"
click button "Submit"
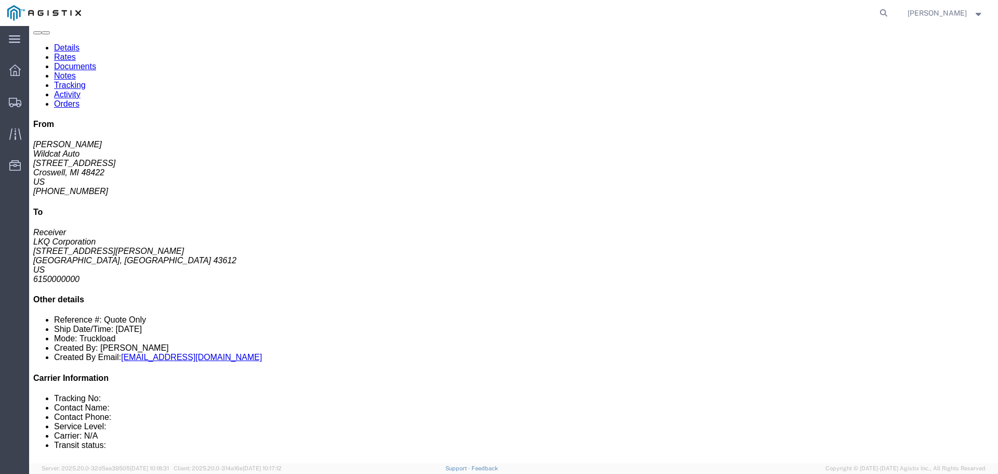
scroll to position [52, 0]
click button "button"
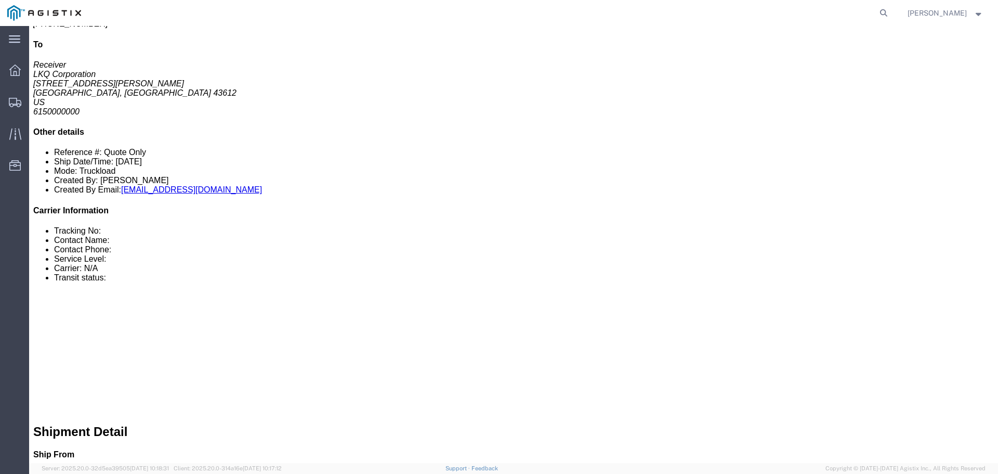
click button "Enter / Modify Bid"
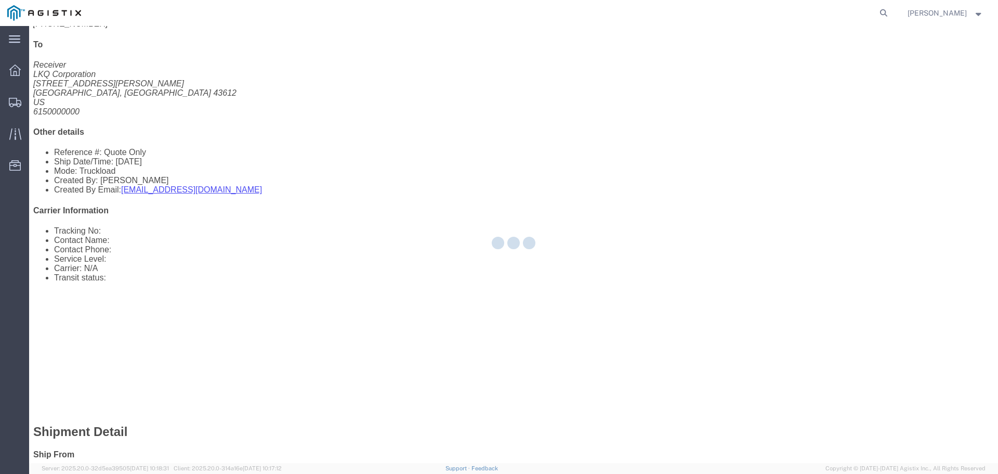
select select "22593"
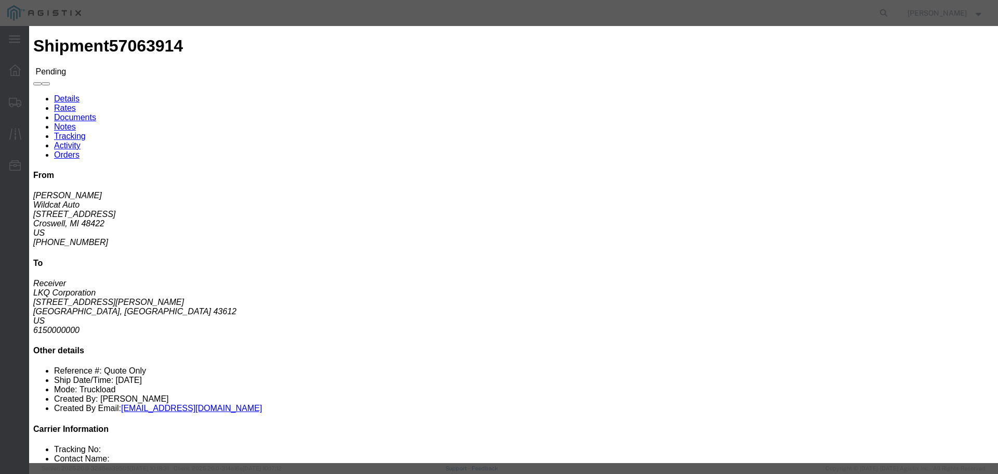
scroll to position [0, 0]
click select "Select Rail TL Standard 3 - 5 Day"
select select "41882"
click select "Select Rail TL Standard 3 - 5 Day"
click input "text"
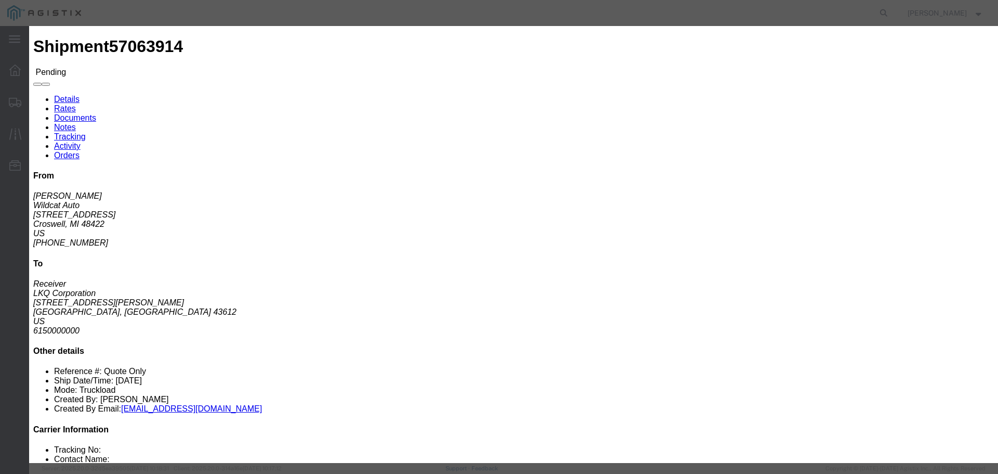
type input "RLX"
click div "Previous Bids Click a bid below to modify it or add a new bid in the form below…"
click select "Select Air Less than Truckload Multi-Leg Ocean Freight Rail Small Parcel Truckl…"
select select "TL"
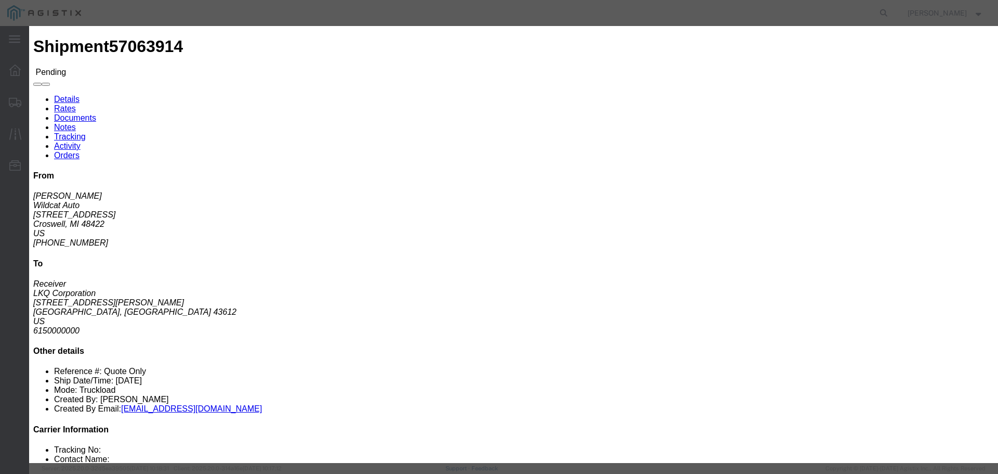
click select "Select Air Less than Truckload Multi-Leg Ocean Freight Rail Small Parcel Truckl…"
click input "number"
type input "2"
click input "number"
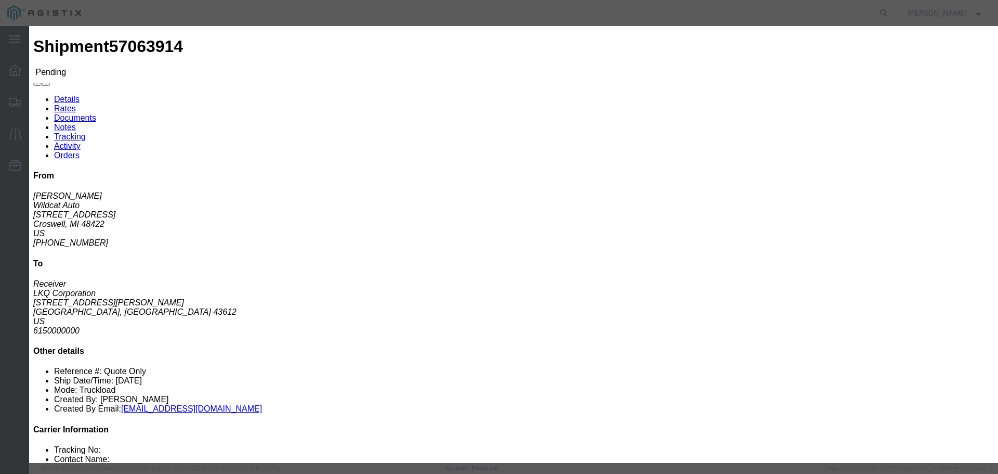
type input "210"
click icon "button"
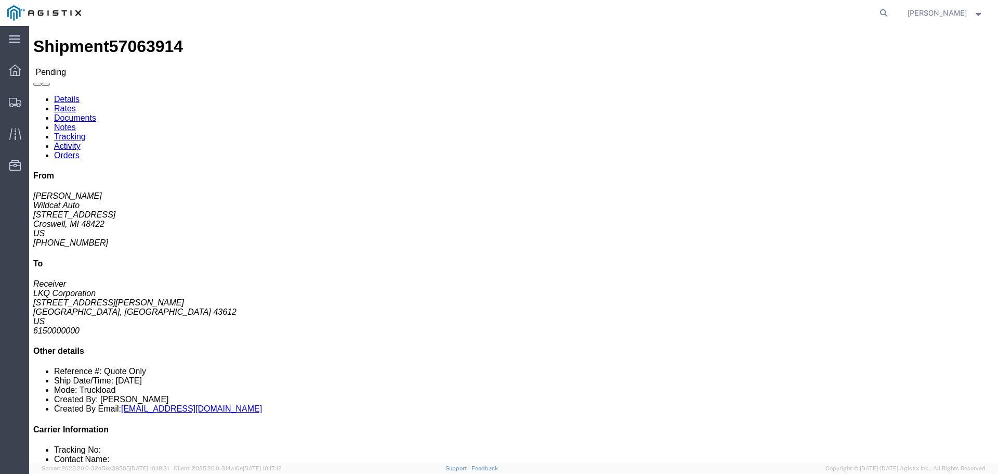
click button "Enter / Modify Bid"
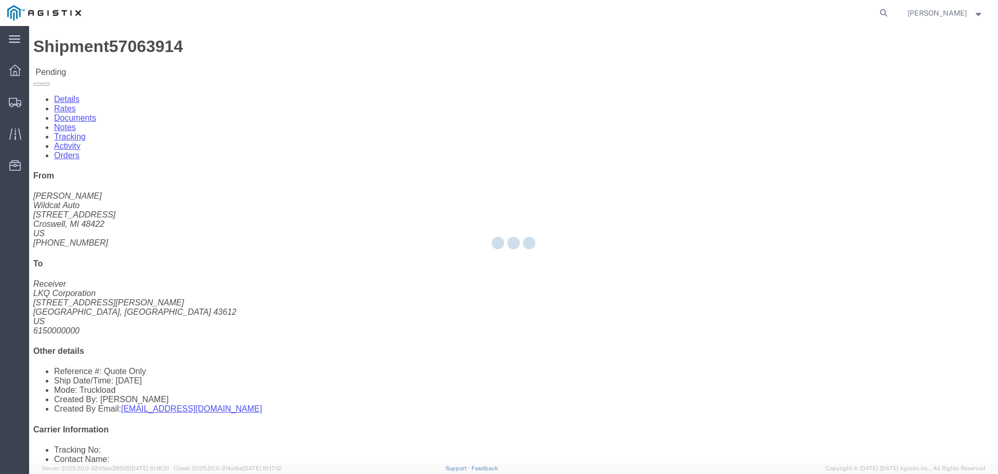
select select "22593"
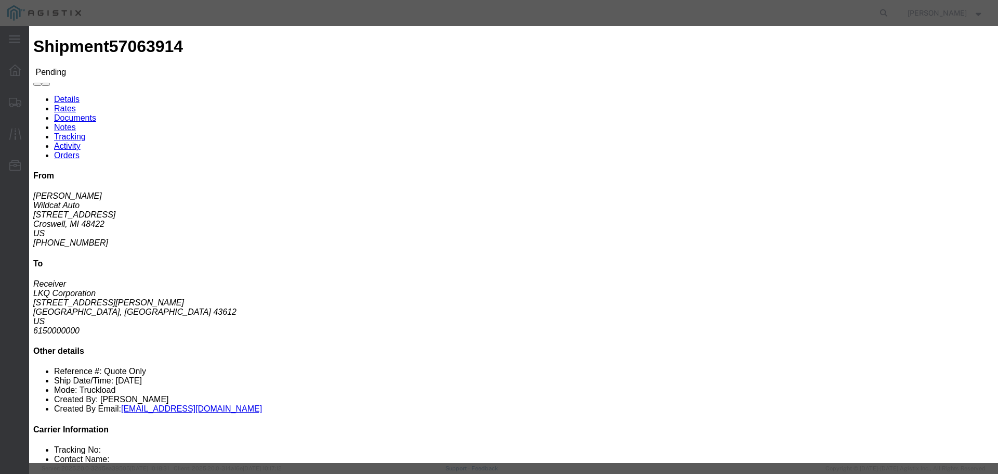
drag, startPoint x: 542, startPoint y: 120, endPoint x: 542, endPoint y: 126, distance: 6.2
click select "Select Rail TL Standard 3 - 5 Day"
select select "41882"
click select "Select Rail TL Standard 3 - 5 Day"
click input "text"
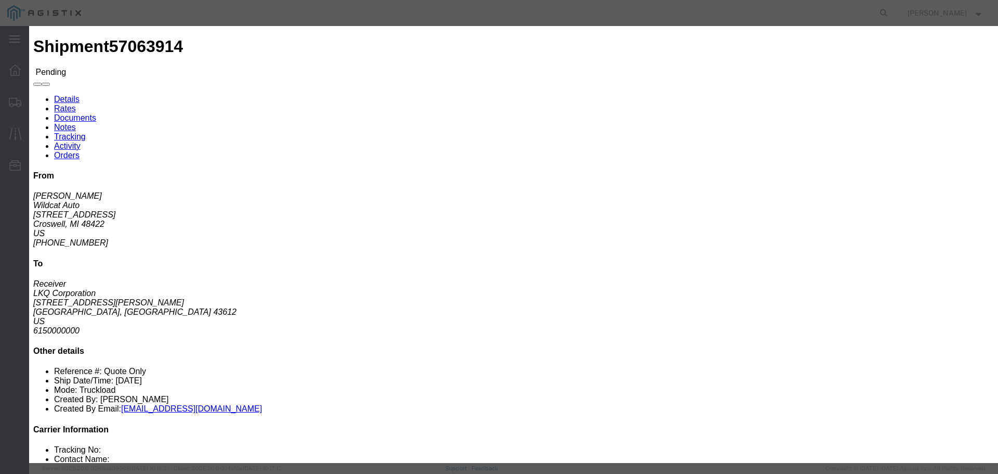
type input "RLX"
click select "Select Air Less than Truckload Multi-Leg Ocean Freight Rail Small Parcel Truckl…"
select select "TL"
click select "Select Air Less than Truckload Multi-Leg Ocean Freight Rail Small Parcel Truckl…"
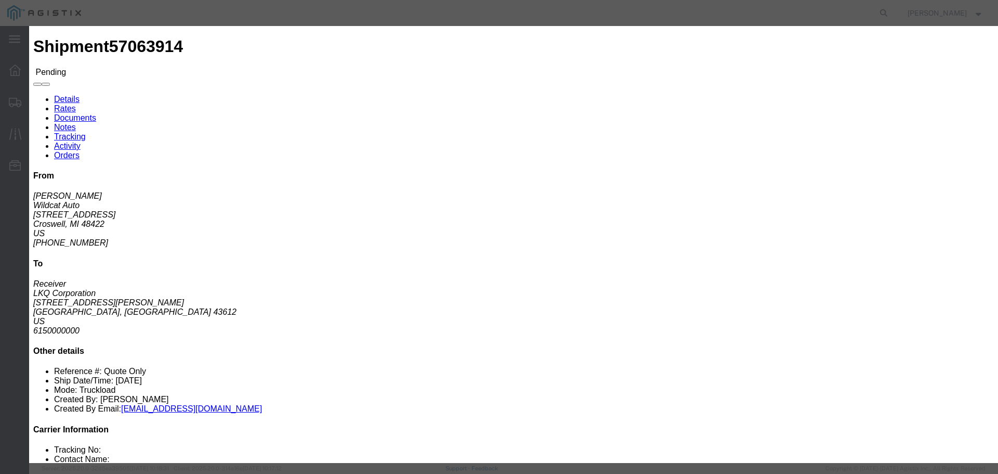
click input "number"
type input "1"
click input "number"
type input "900"
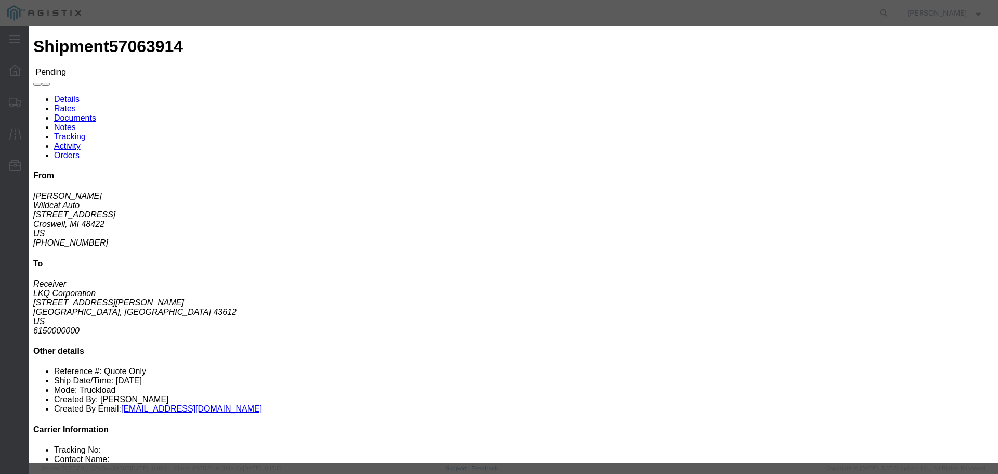
click button "Submit"
click input "RLX"
type input "RLX 2"
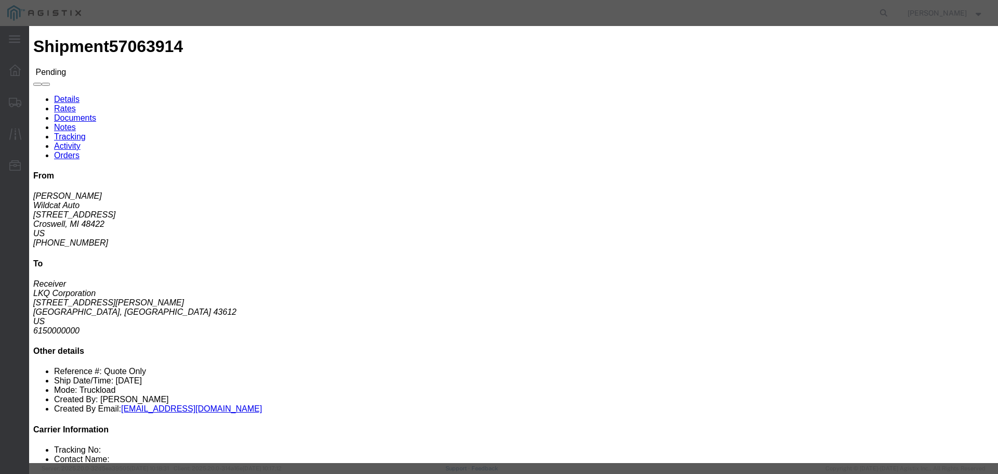
click button "Submit"
click button "Close"
click select "Select Rail TL Standard 3 - 5 Day"
click div "Previous Bids Click a bid below to modify it or add a new bid in the form below…"
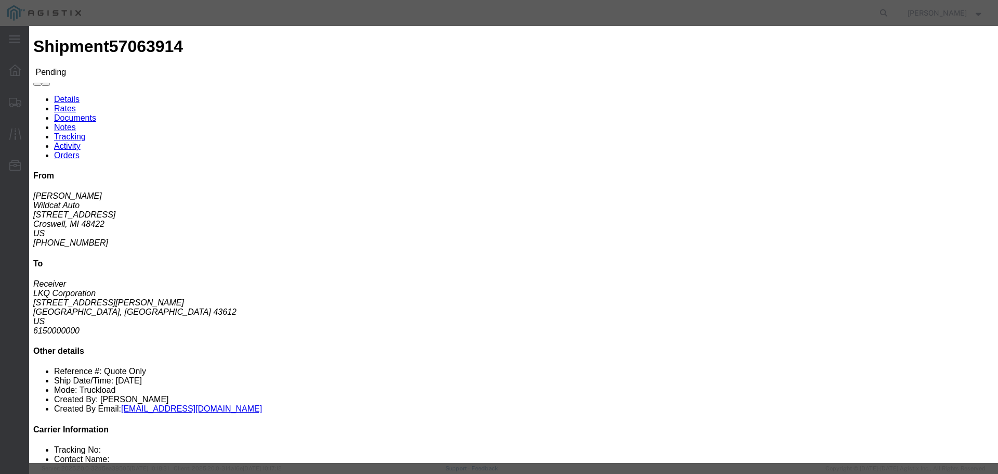
click button "Submit"
click div "Close"
click button "Close"
click input "Accept Terms"
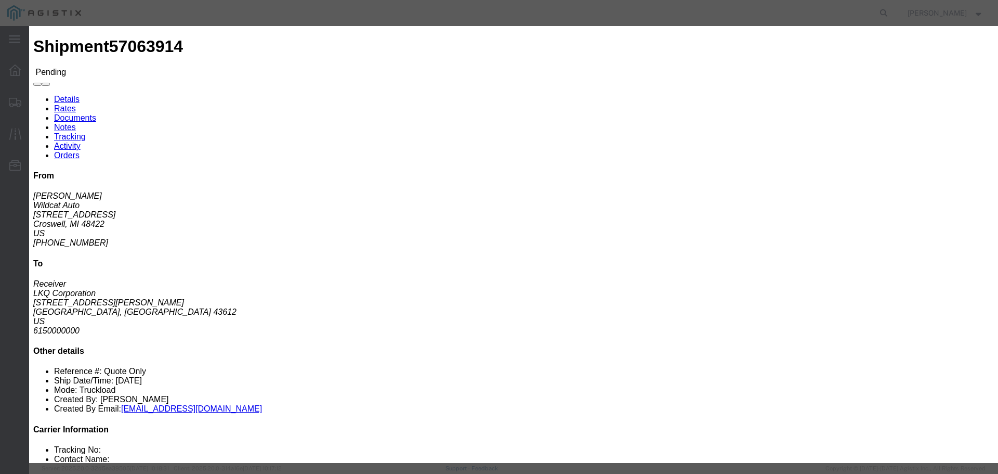
click input "Accept Terms"
checkbox input "true"
click button "Submit"
click icon "button"
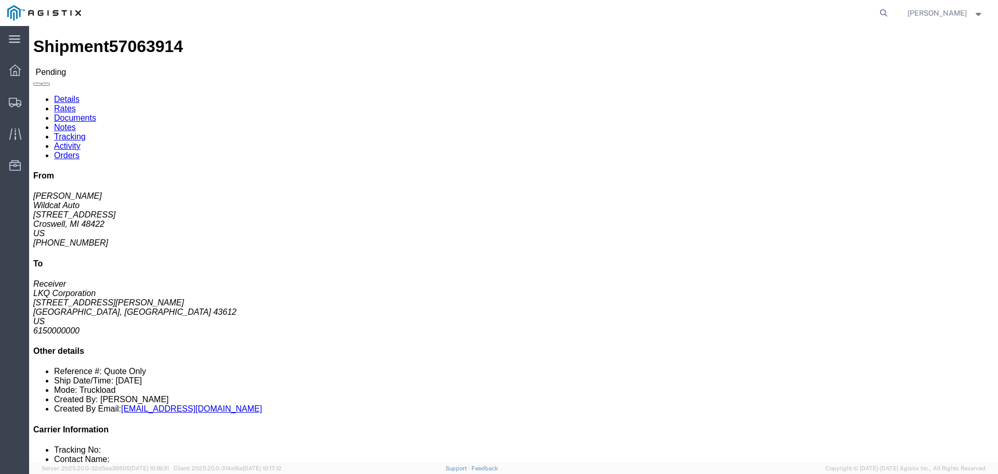
click link "Withdraw Bid"
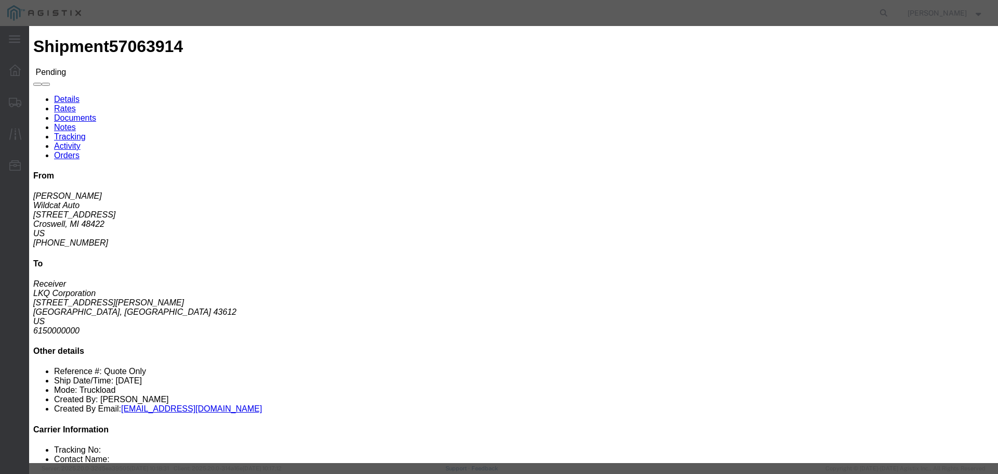
click button "Withdraw"
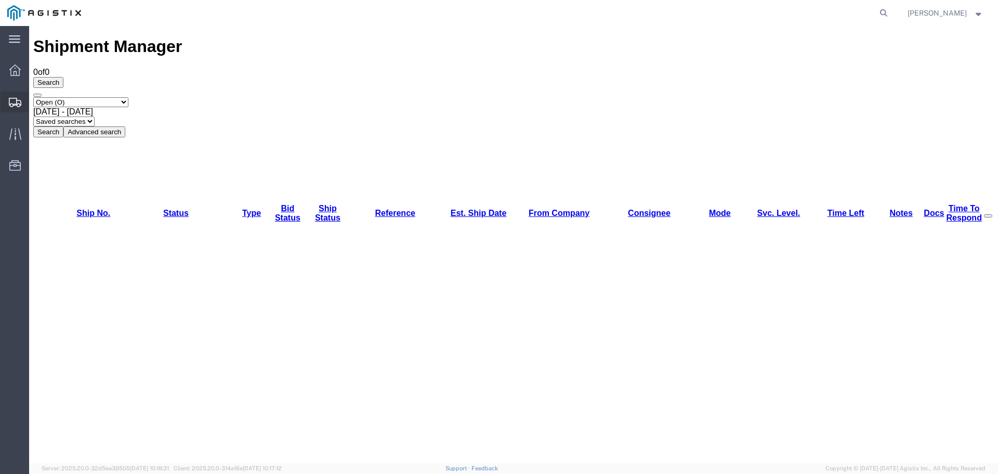
click at [22, 100] on div at bounding box center [15, 102] width 29 height 21
